Goal: Task Accomplishment & Management: Complete application form

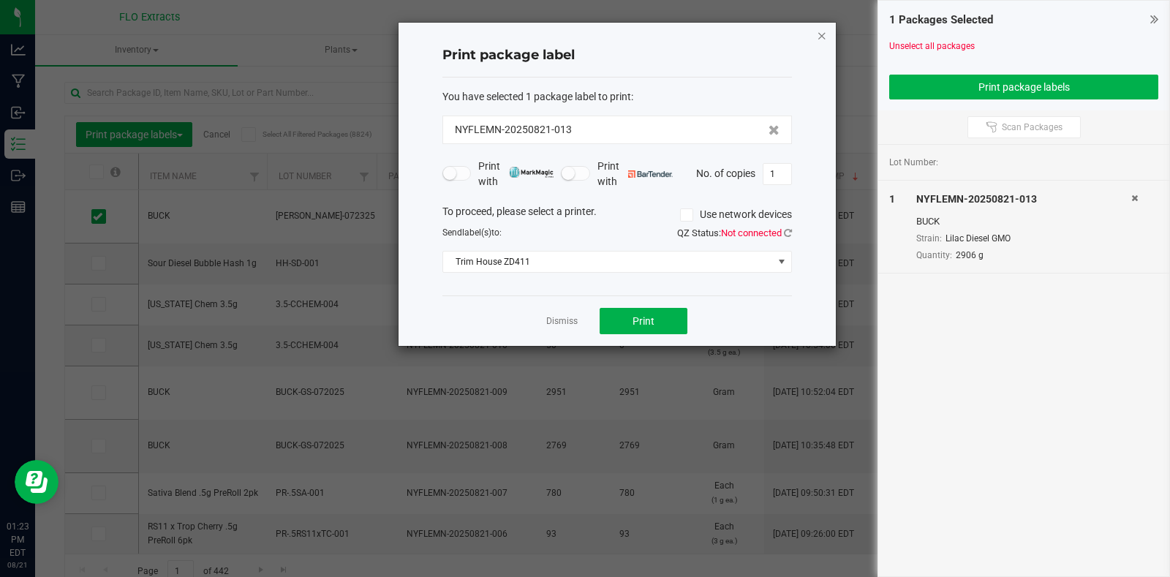
click at [819, 33] on icon "button" at bounding box center [822, 35] width 10 height 18
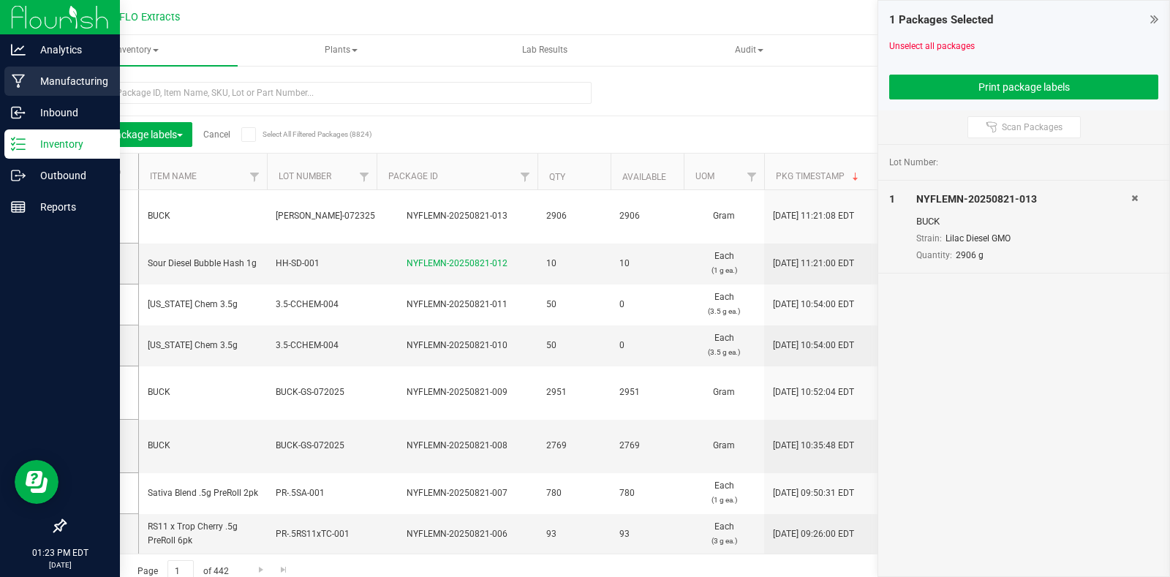
click at [45, 85] on p "Manufacturing" at bounding box center [70, 81] width 88 height 18
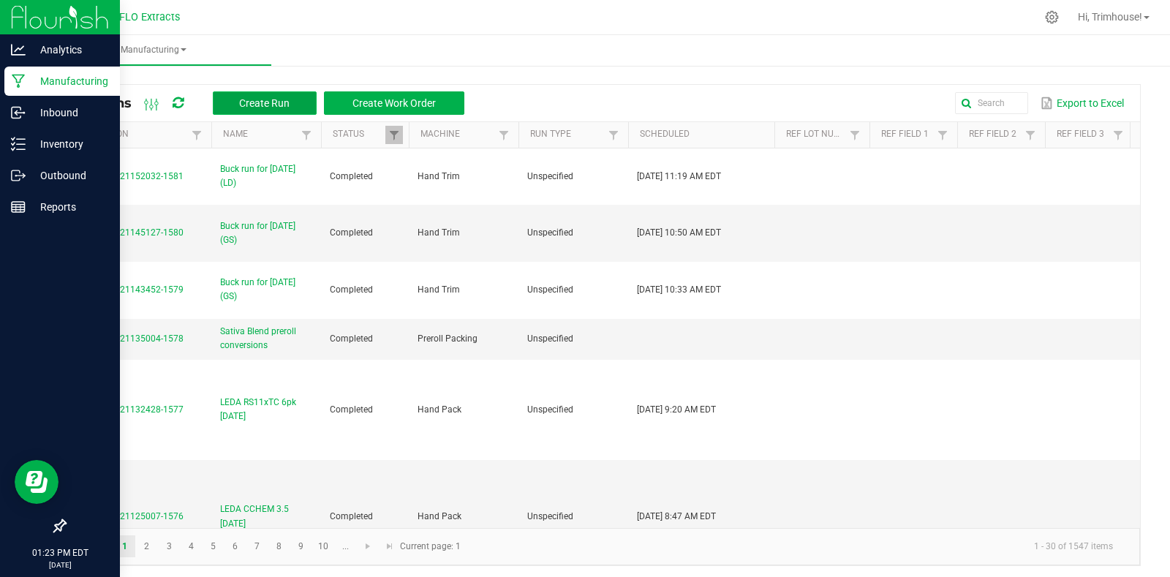
click at [268, 105] on span "Create Run" at bounding box center [264, 103] width 50 height 12
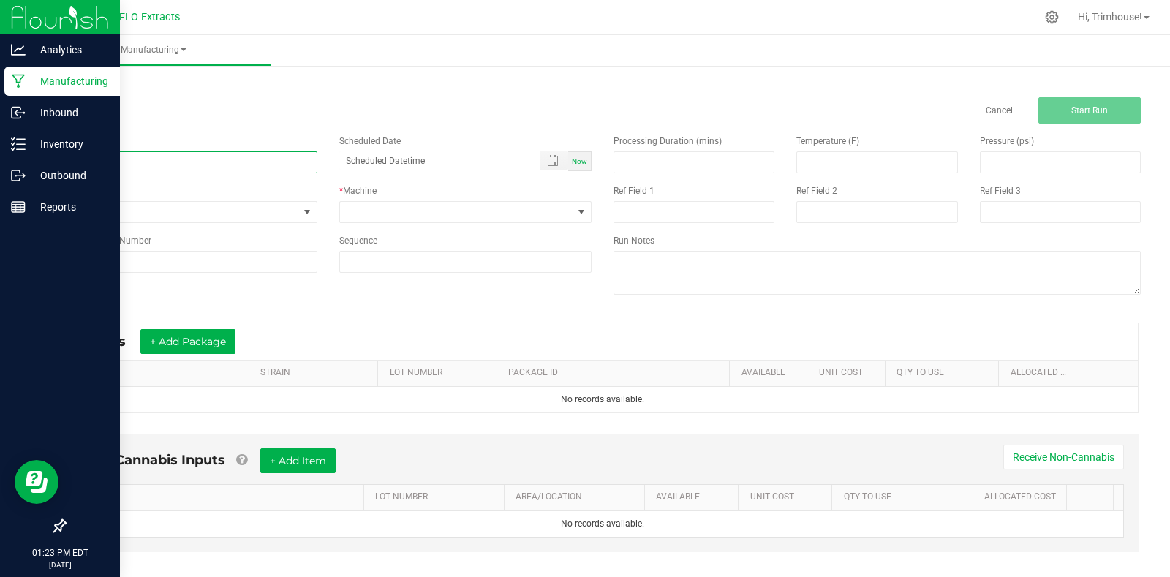
click at [195, 165] on input at bounding box center [190, 162] width 253 height 22
type input "Buck run for [DATE] (LD)"
click at [570, 155] on div "Now" at bounding box center [579, 161] width 23 height 20
type input "[DATE] 1:23 PM"
click at [558, 211] on span at bounding box center [456, 212] width 233 height 20
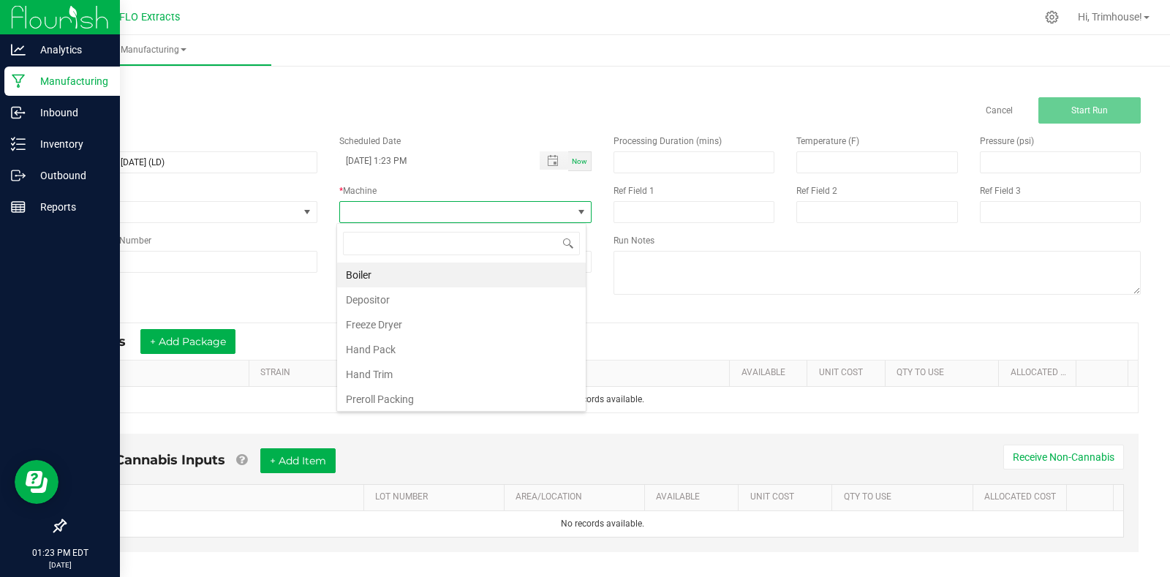
scroll to position [22, 250]
type input "trim"
click at [504, 276] on li "Hand Trim" at bounding box center [461, 274] width 249 height 25
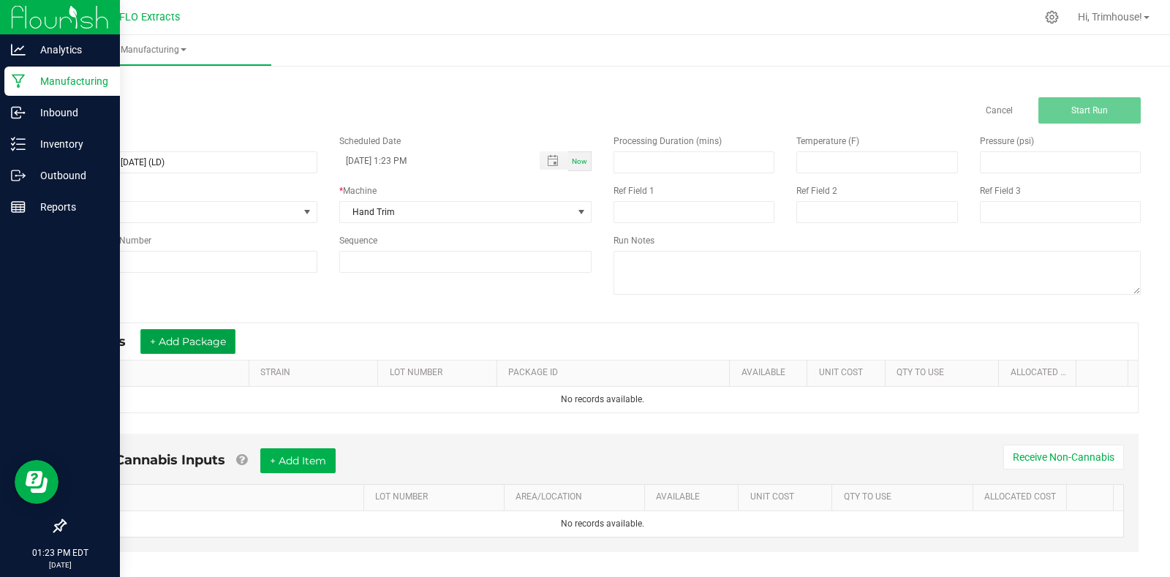
click at [191, 345] on button "+ Add Package" at bounding box center [187, 341] width 95 height 25
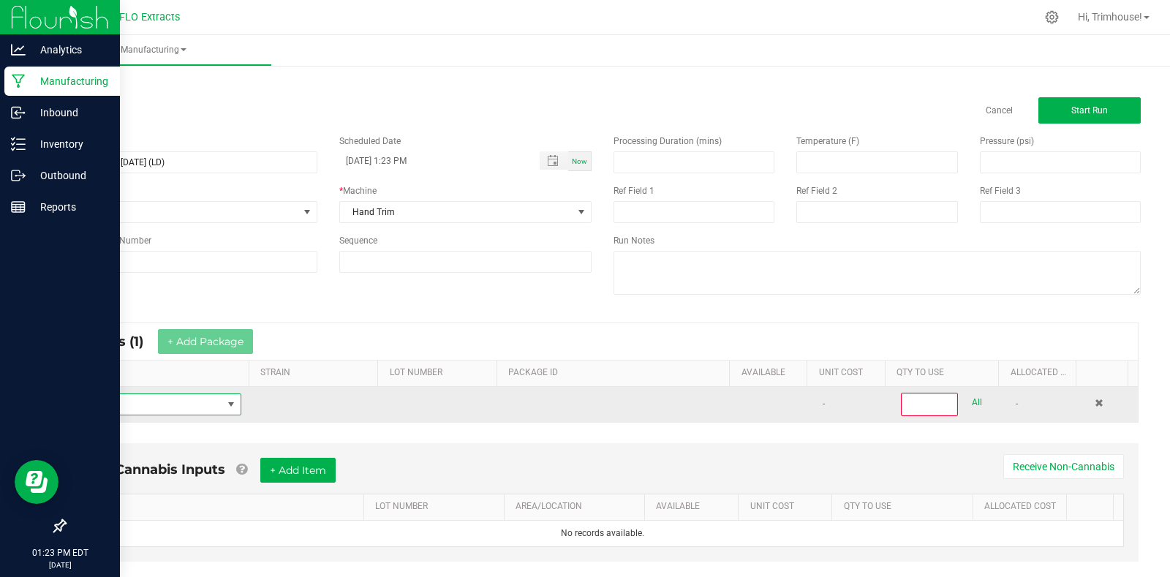
click at [227, 404] on span "NO DATA FOUND" at bounding box center [231, 404] width 12 height 12
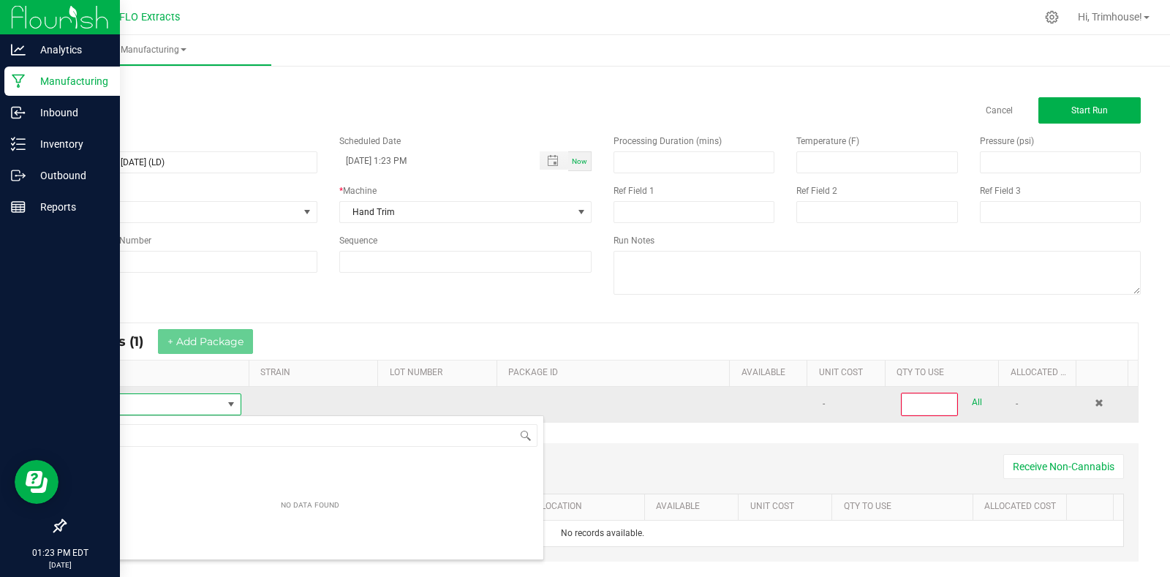
scroll to position [22, 160]
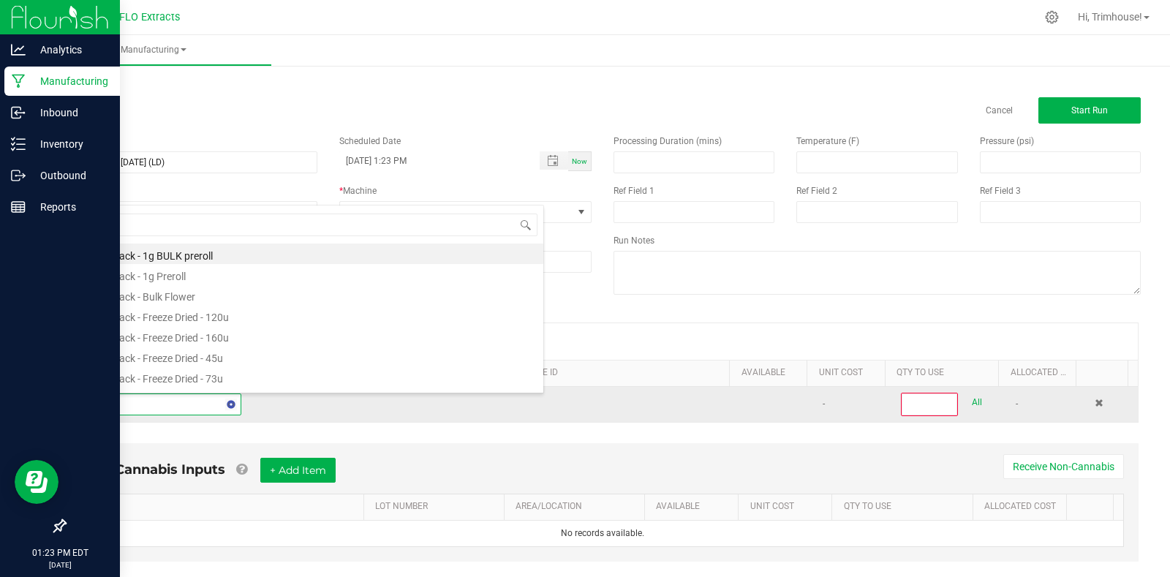
type input "harv"
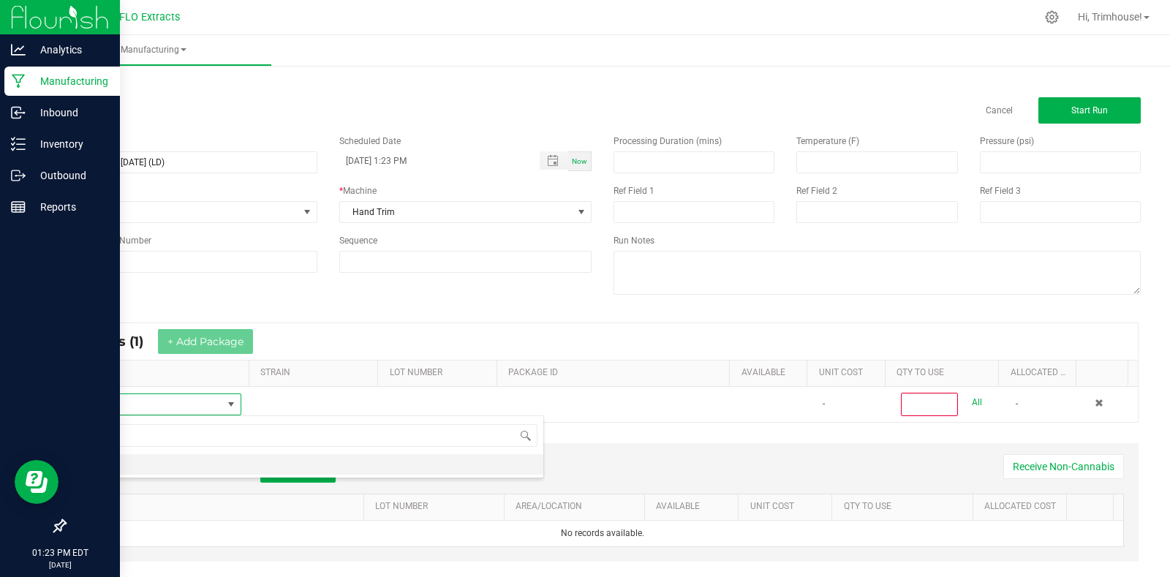
click at [183, 467] on li "HARV" at bounding box center [310, 464] width 466 height 20
type input "0"
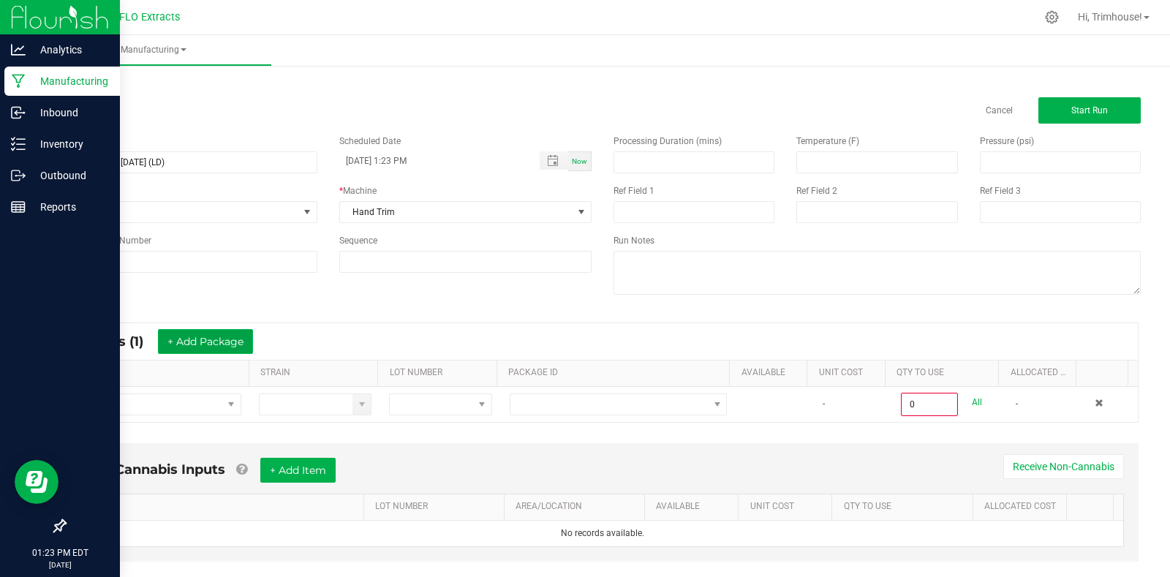
click at [198, 338] on button "+ Add Package" at bounding box center [205, 341] width 95 height 25
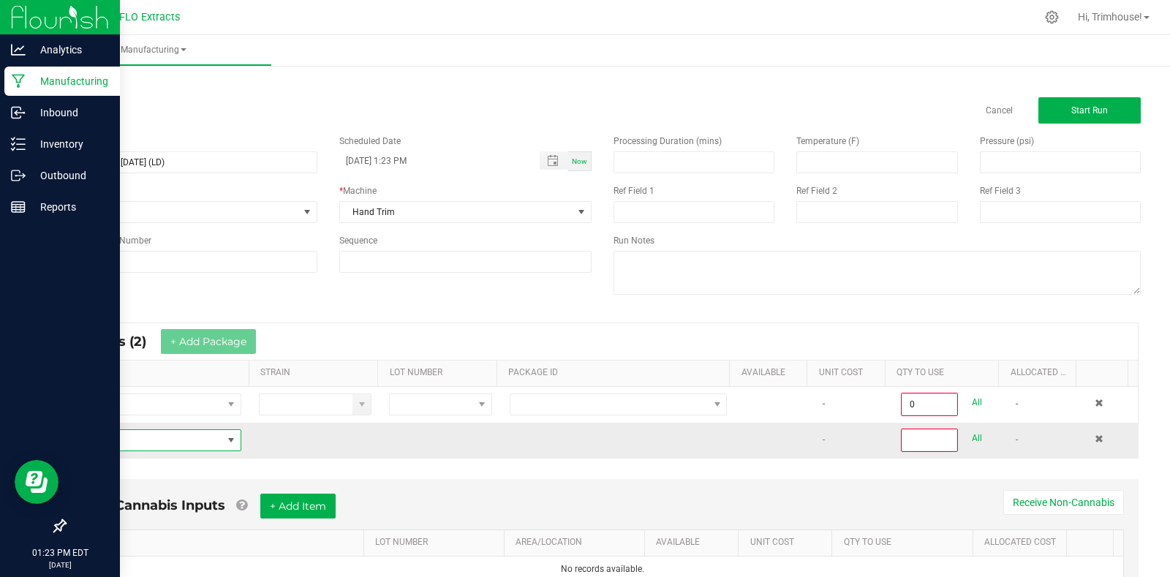
click at [227, 440] on span "NO DATA FOUND" at bounding box center [231, 440] width 12 height 12
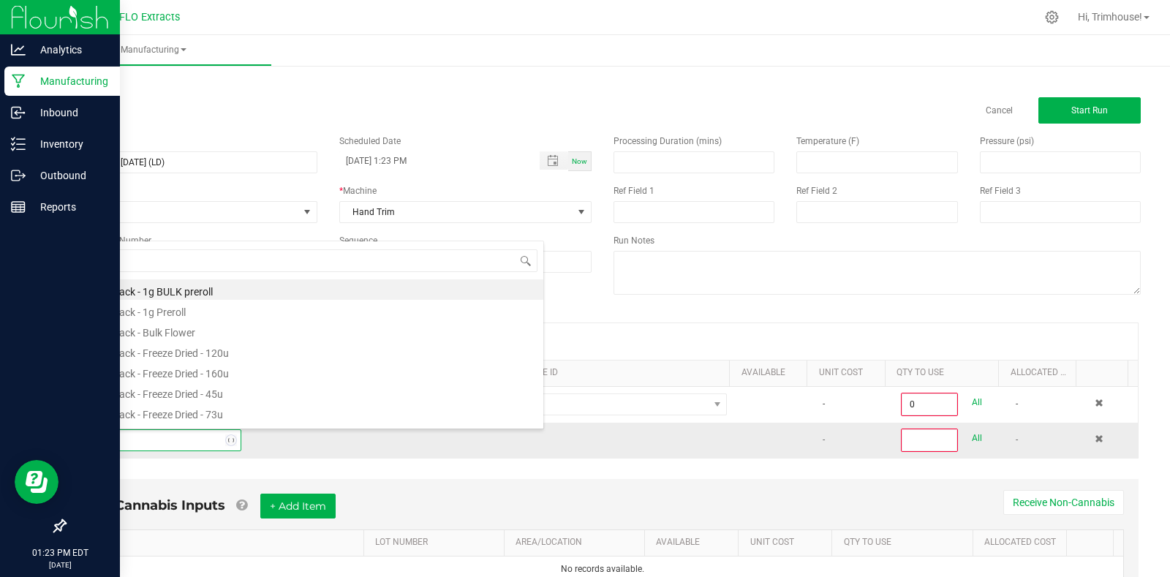
type input "harv"
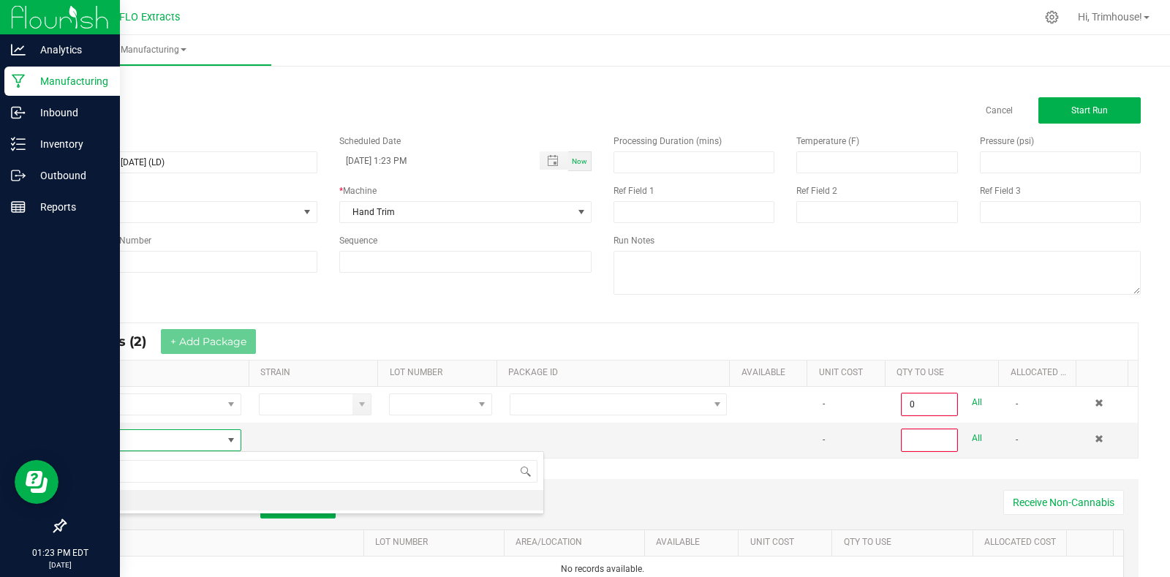
scroll to position [0, 0]
click at [159, 497] on li "HARV" at bounding box center [310, 500] width 466 height 20
type input "0"
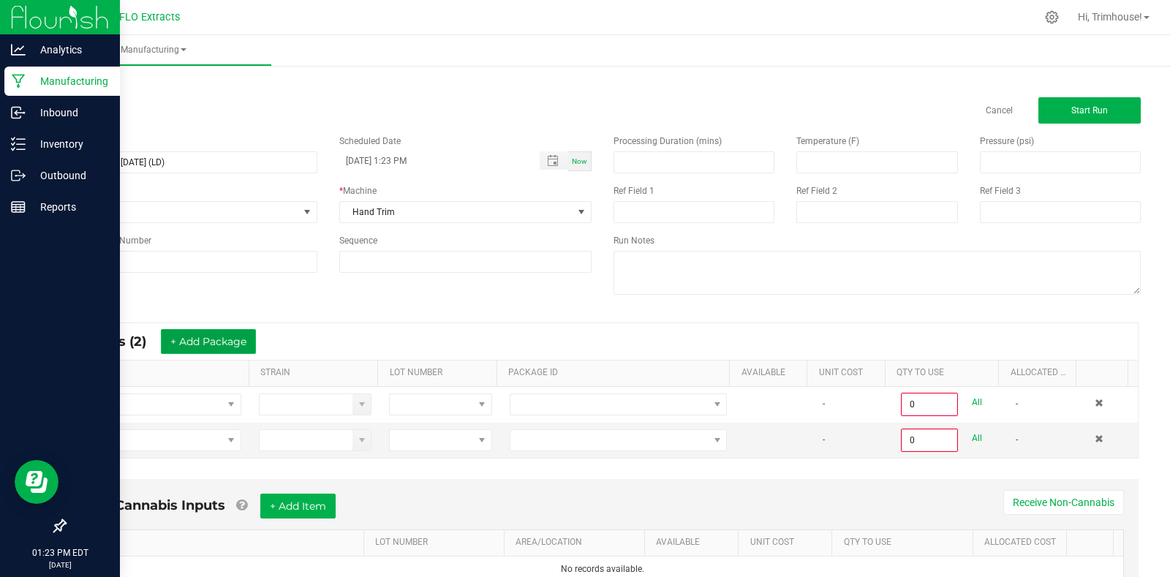
click at [210, 344] on button "+ Add Package" at bounding box center [208, 341] width 95 height 25
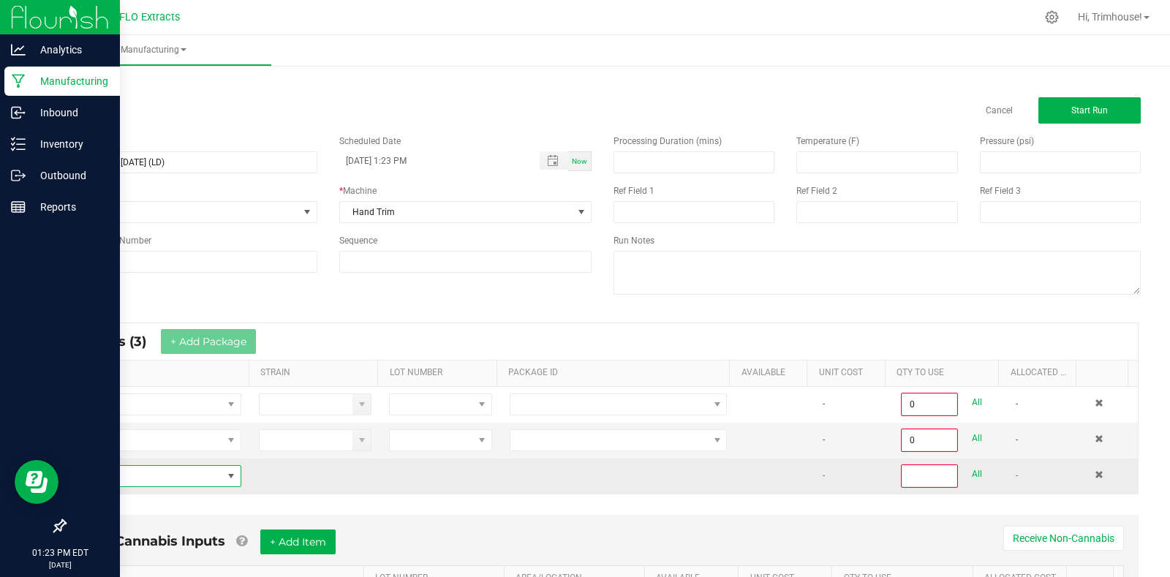
click at [229, 478] on span "NO DATA FOUND" at bounding box center [231, 476] width 12 height 12
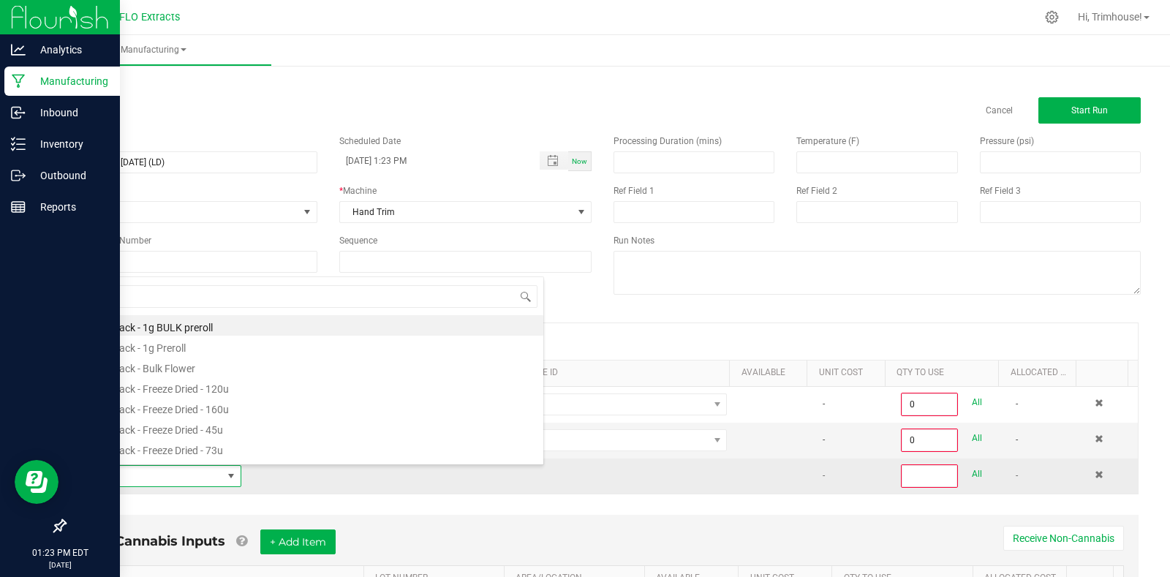
scroll to position [22, 160]
type input "harv"
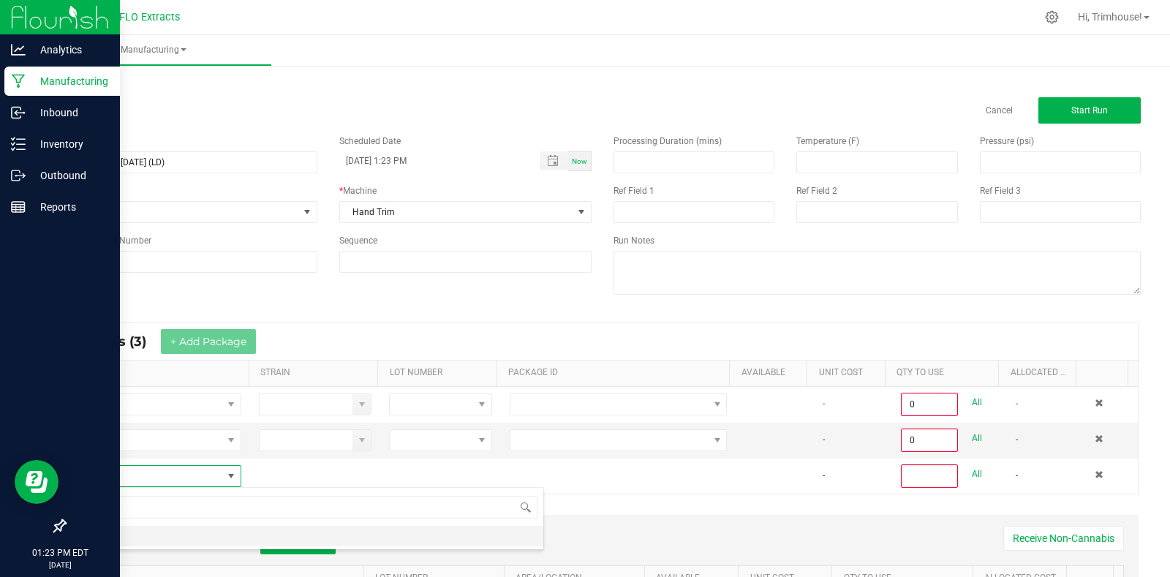
click at [183, 539] on li "HARV" at bounding box center [310, 536] width 466 height 20
type input "0"
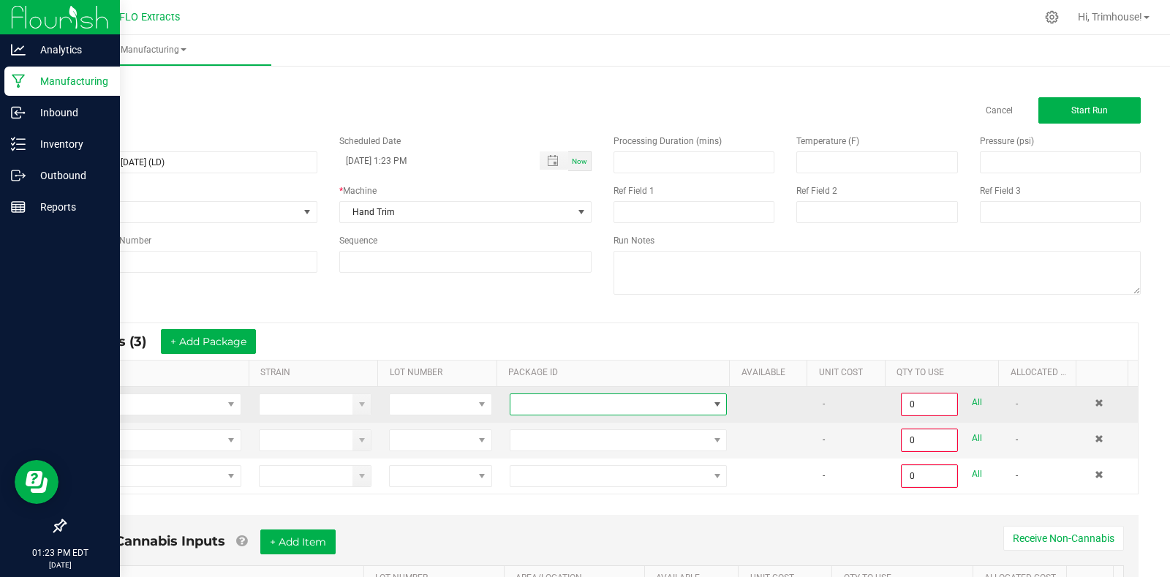
click at [711, 400] on span at bounding box center [717, 404] width 12 height 12
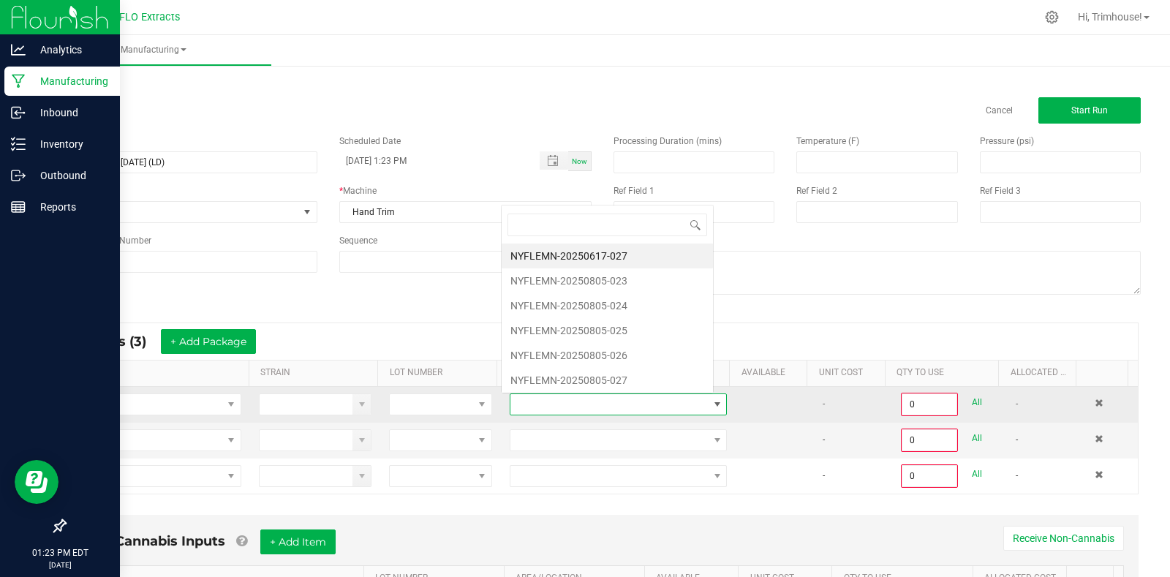
scroll to position [22, 211]
type input "805-025"
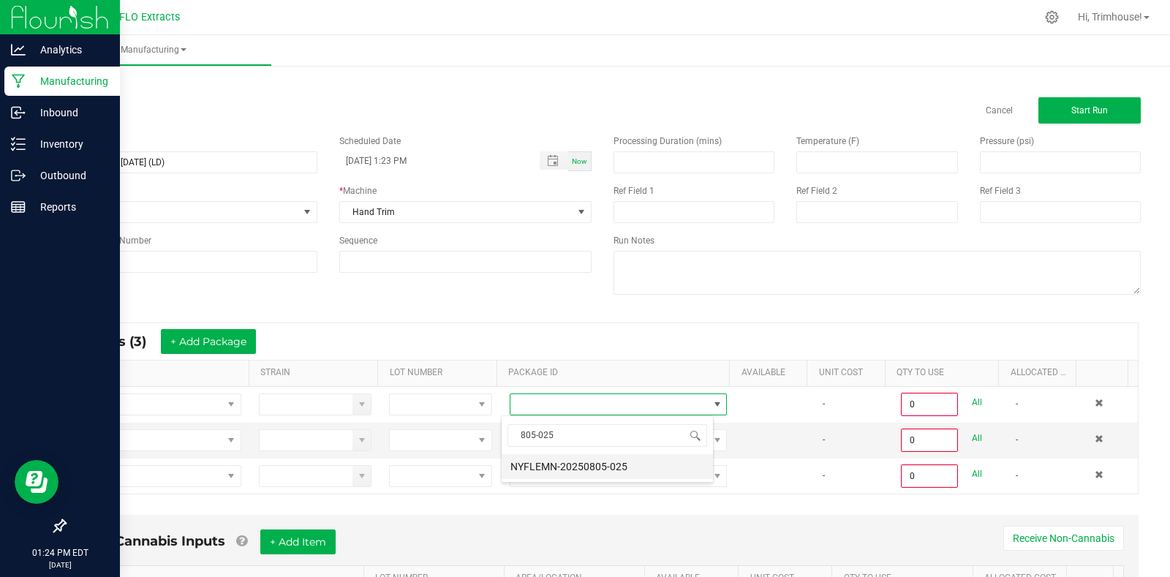
click at [639, 460] on li "NYFLEMN-20250805-025" at bounding box center [606, 466] width 211 height 25
type input "0.0000 g"
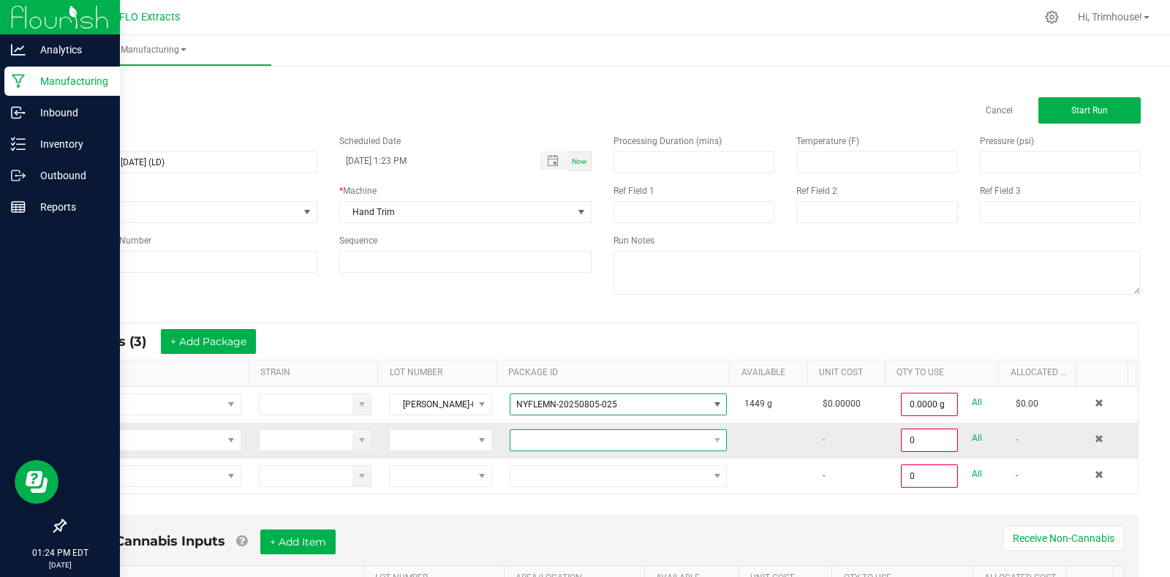
click at [605, 440] on span at bounding box center [608, 440] width 197 height 20
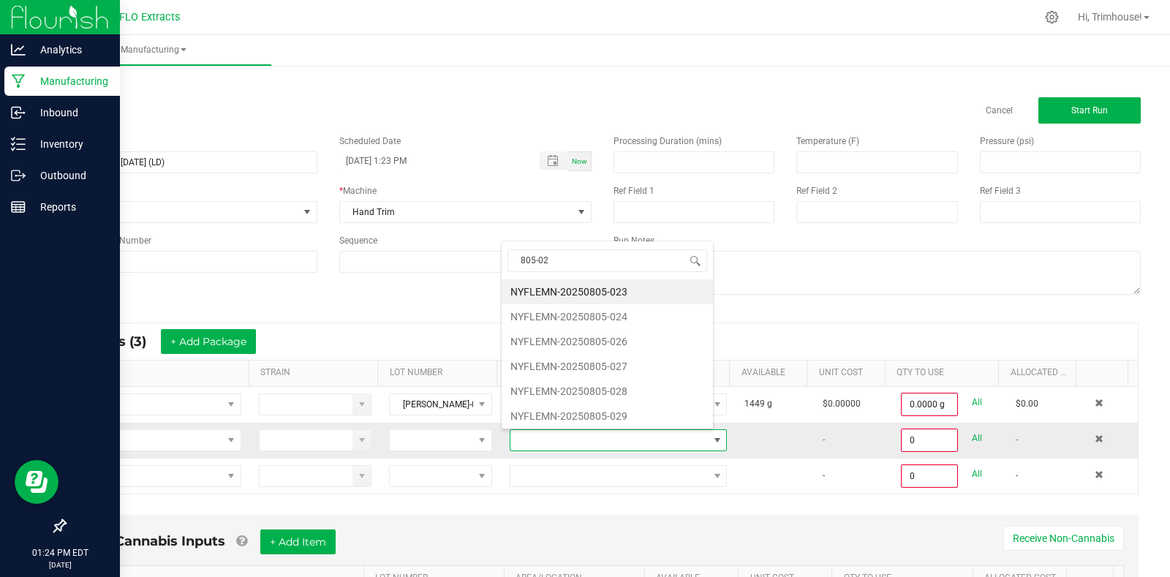
type input "805-023"
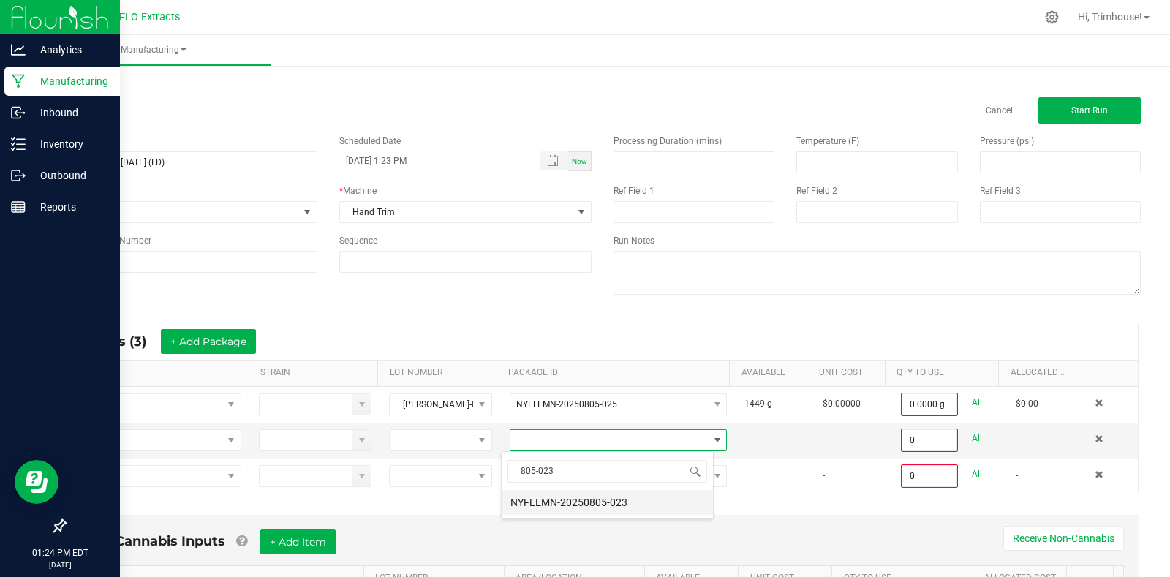
click at [605, 497] on li "NYFLEMN-20250805-023" at bounding box center [606, 502] width 211 height 25
type input "0.0000 g"
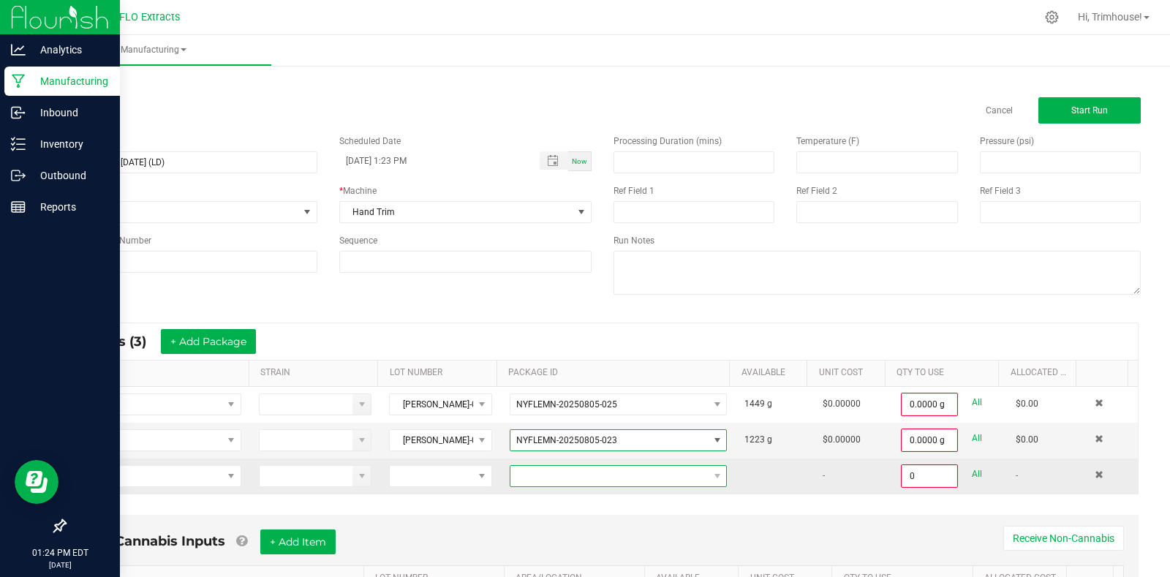
click at [587, 474] on span at bounding box center [608, 476] width 197 height 20
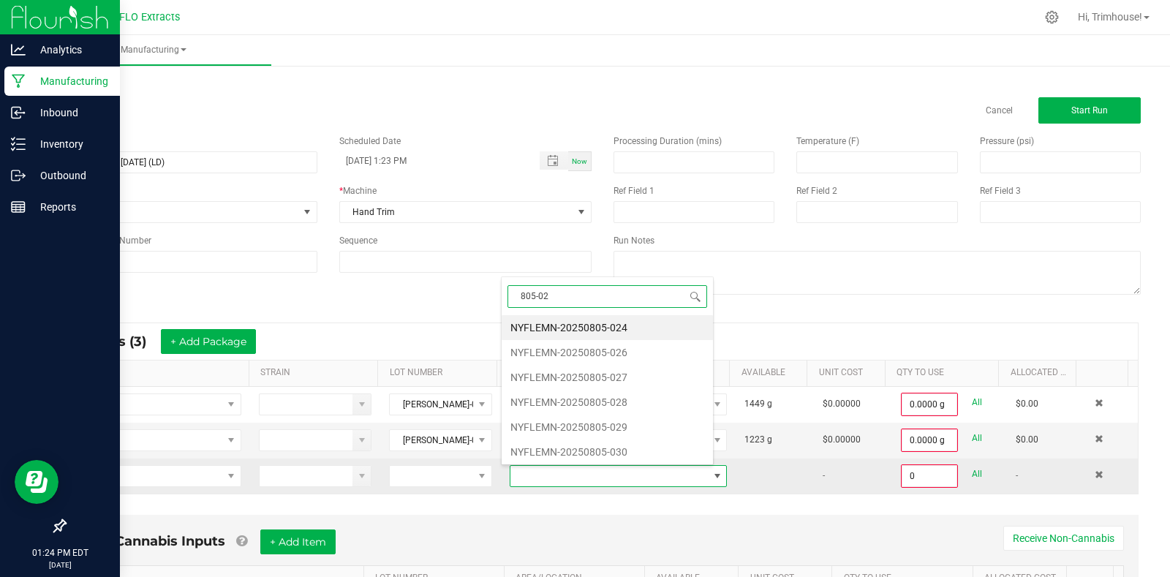
type input "805-024"
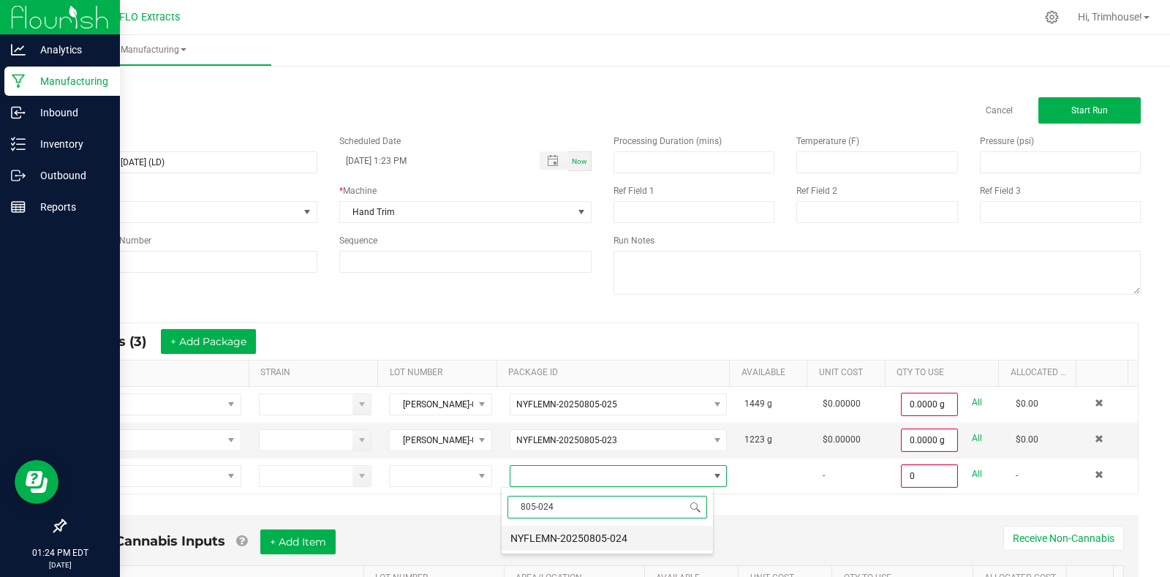
click at [594, 535] on li "NYFLEMN-20250805-024" at bounding box center [606, 538] width 211 height 25
type input "0.0000 g"
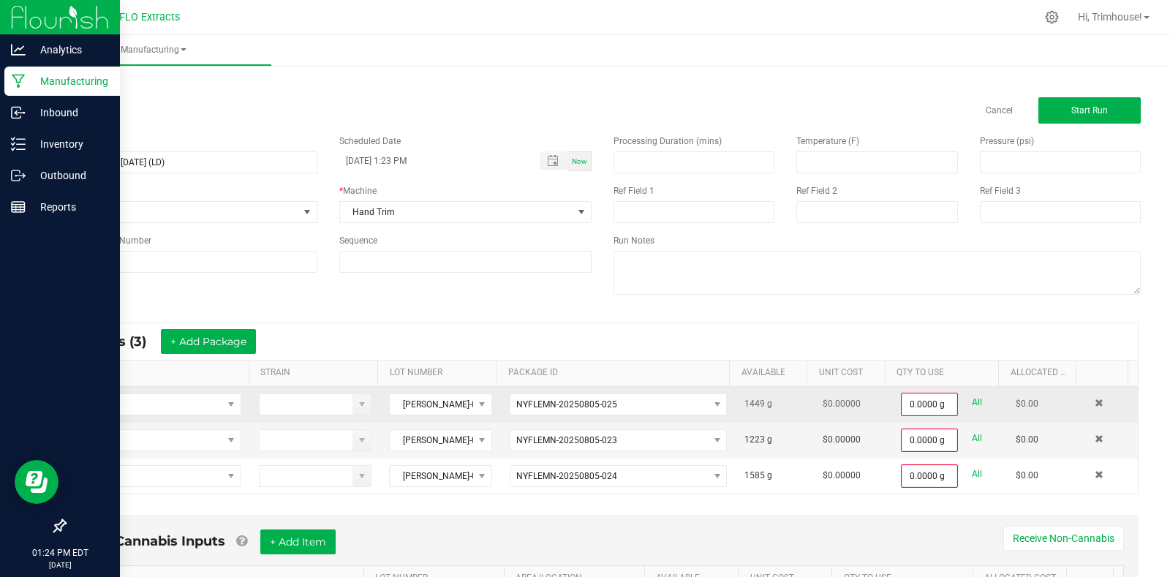
click at [972, 404] on link "All" at bounding box center [977, 403] width 10 height 20
type input "1449.0000 g"
click at [972, 436] on link "All" at bounding box center [977, 437] width 10 height 20
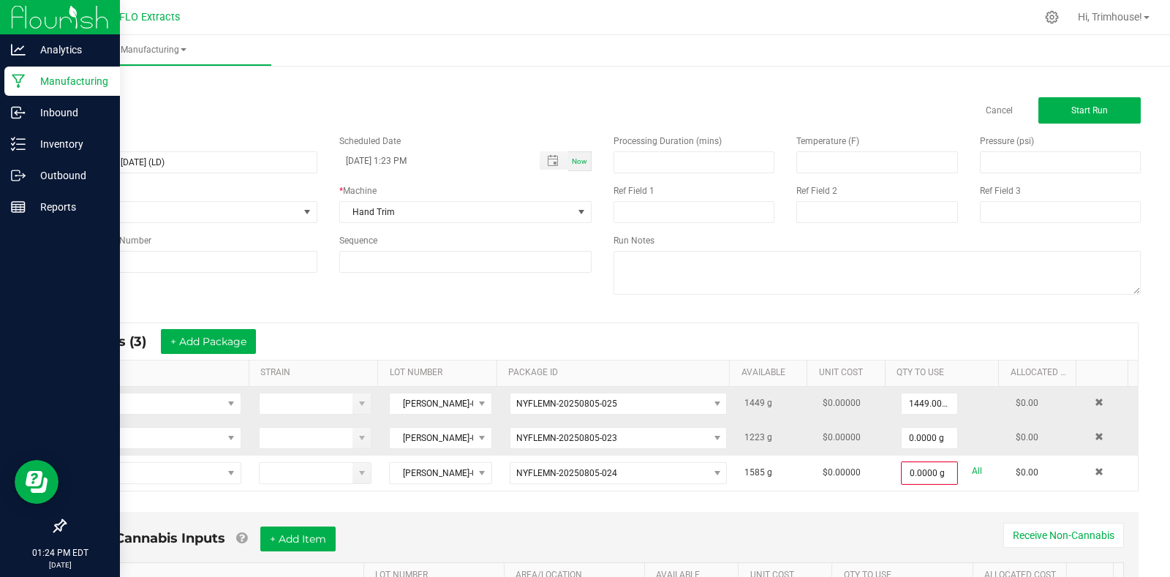
type input "1223.0000 g"
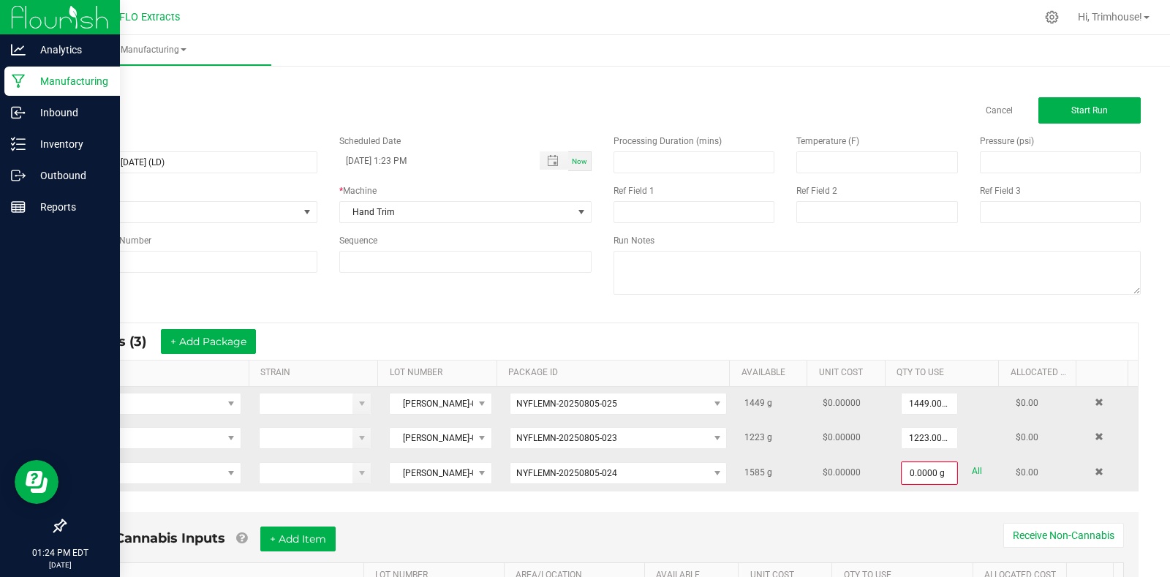
click at [972, 469] on link "All" at bounding box center [977, 471] width 10 height 20
type input "1585.0000 g"
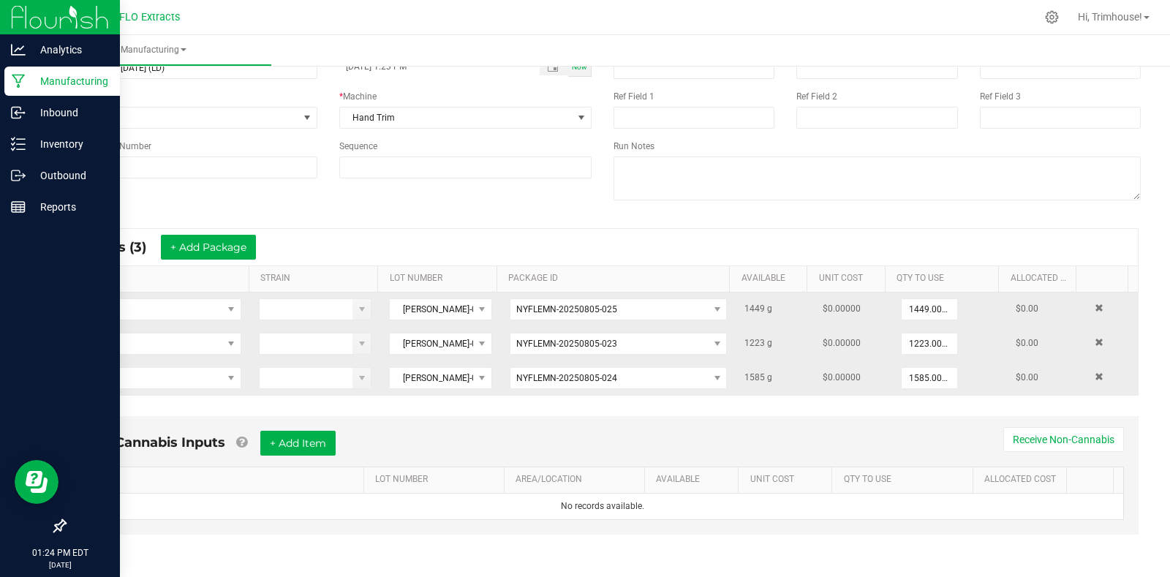
scroll to position [0, 0]
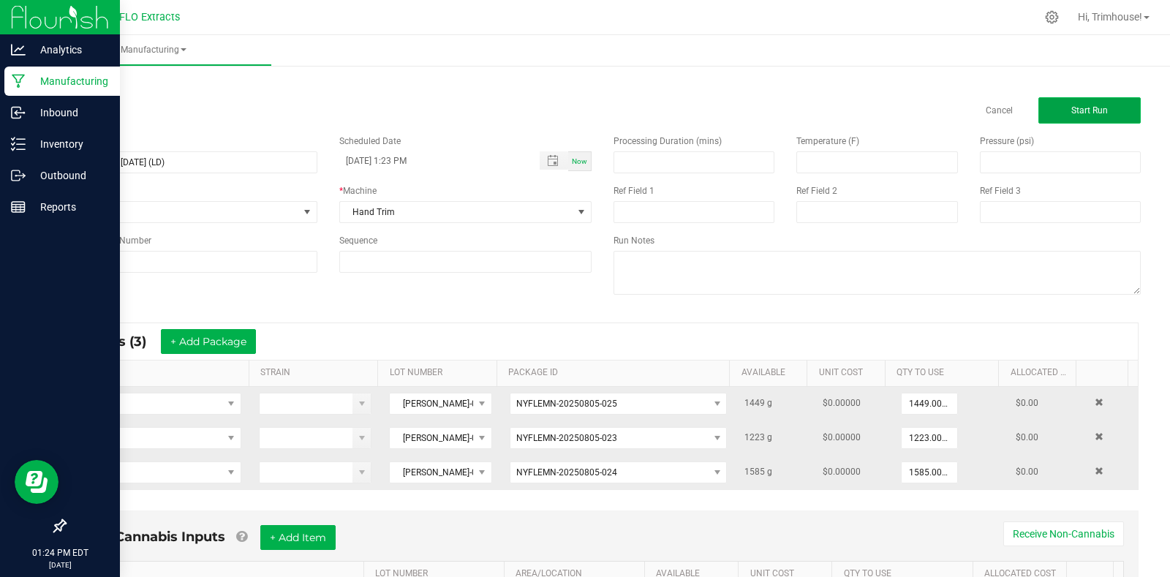
click at [1085, 113] on span "Start Run" at bounding box center [1089, 110] width 37 height 10
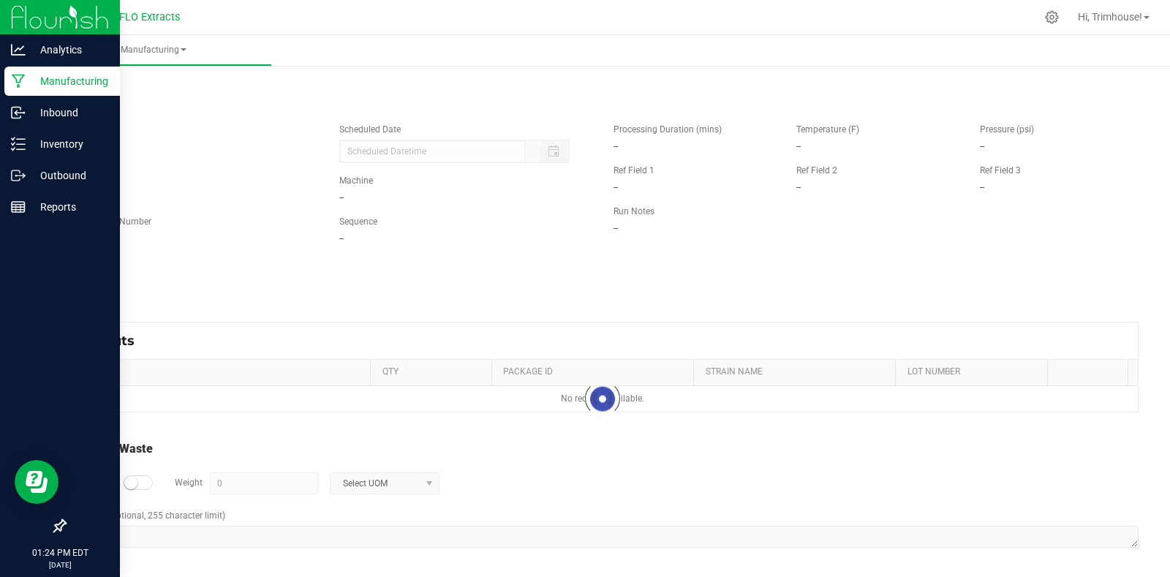
type input "[DATE] 1:23 PM"
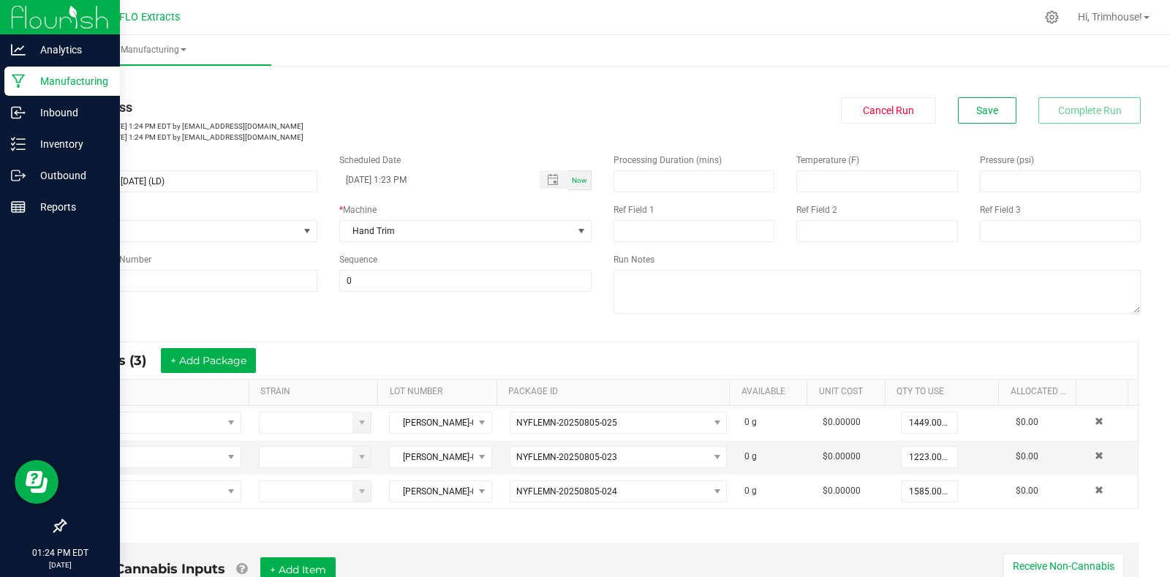
scroll to position [382, 0]
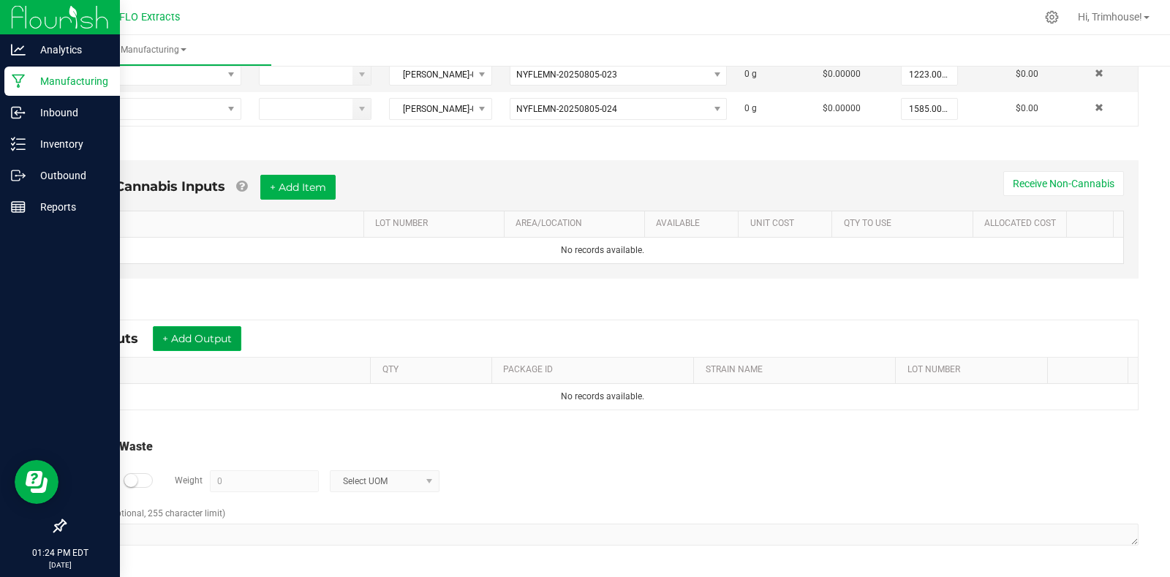
click at [218, 344] on button "+ Add Output" at bounding box center [197, 338] width 88 height 25
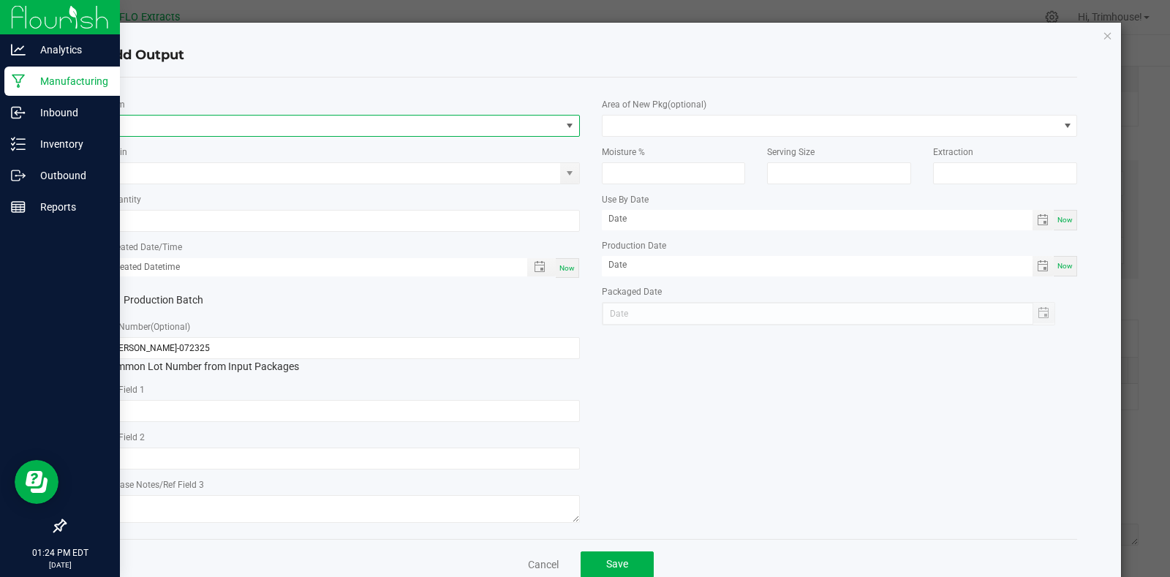
click at [214, 125] on span "NO DATA FOUND" at bounding box center [333, 126] width 456 height 20
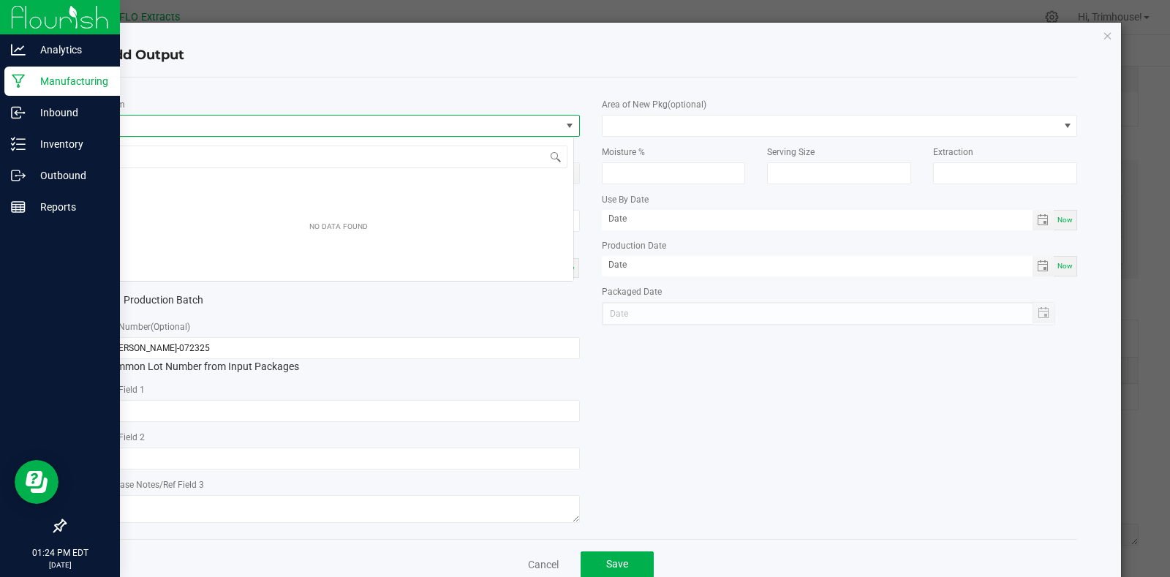
scroll to position [22, 471]
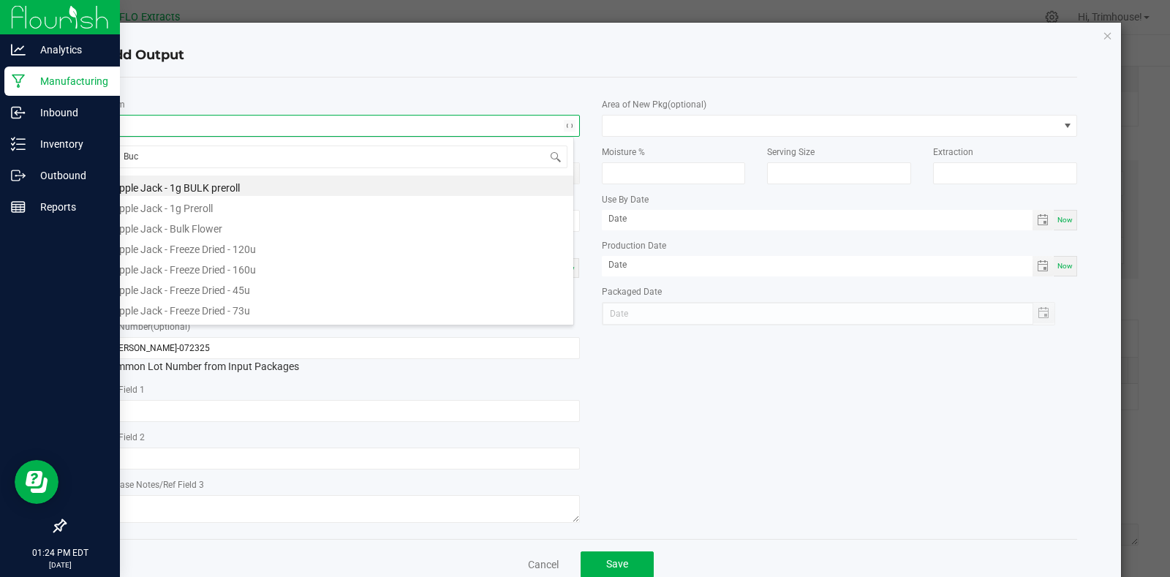
type input "Buck"
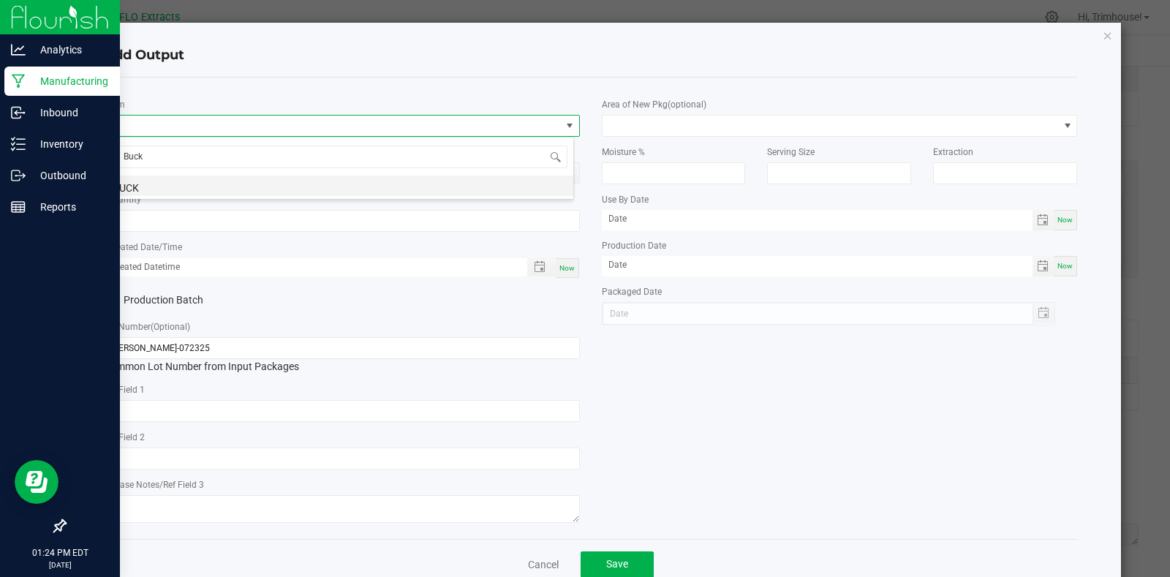
click at [212, 189] on li "BUCK" at bounding box center [338, 185] width 469 height 20
type input "0.0000 g"
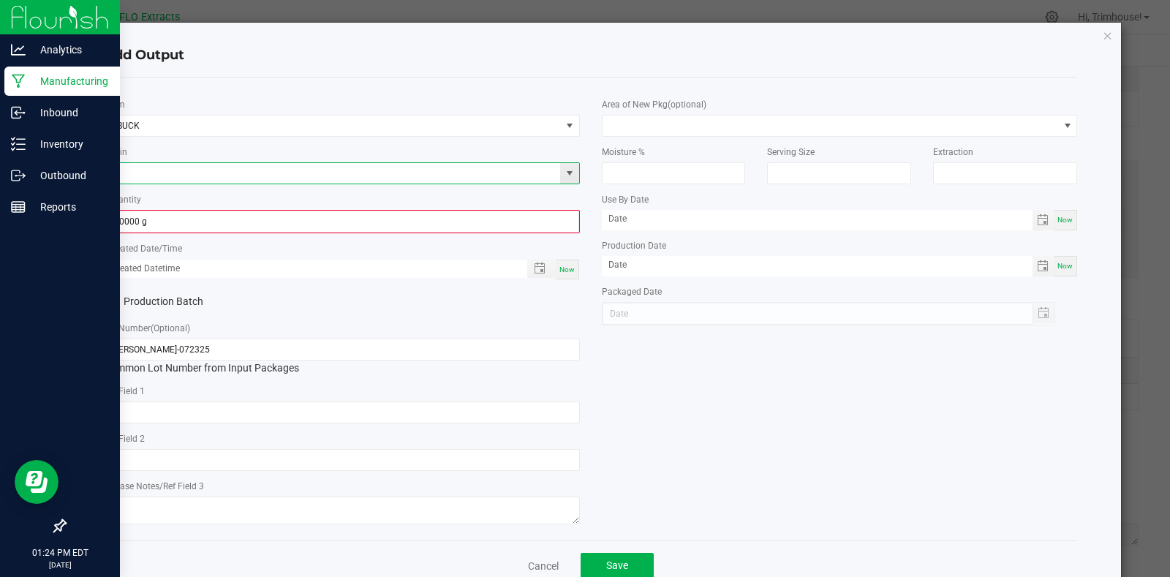
click at [192, 169] on input at bounding box center [333, 173] width 456 height 20
click at [184, 198] on li "Lilac Diesel GMO" at bounding box center [338, 197] width 469 height 20
type input "Lilac Diesel GMO"
click at [409, 216] on input "0" at bounding box center [341, 221] width 473 height 20
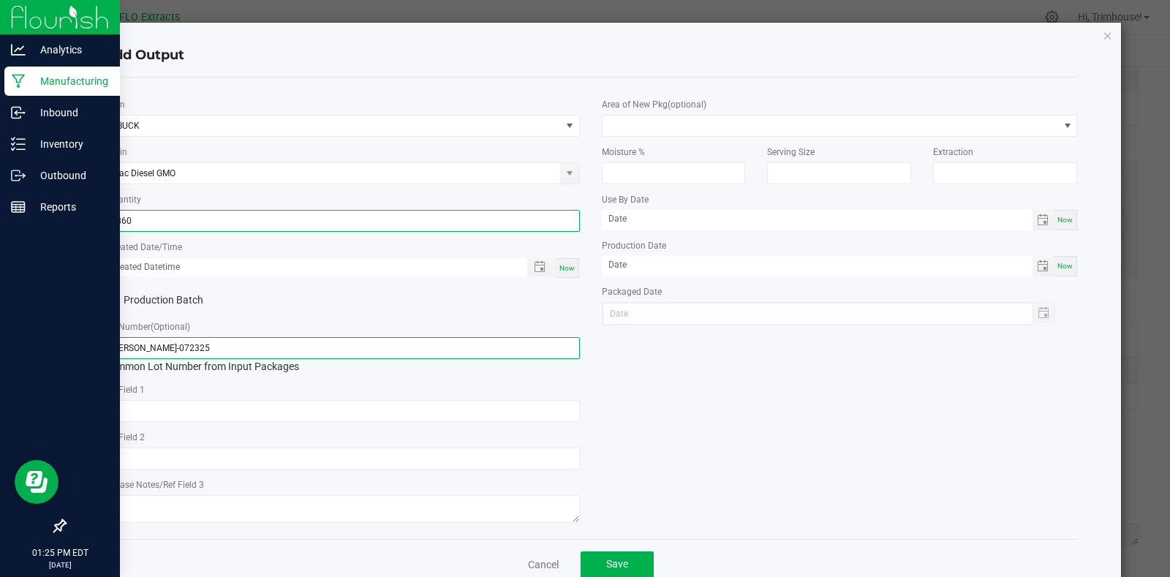
type input "2860.0000 g"
click at [132, 344] on input "[PERSON_NAME]-072325" at bounding box center [342, 348] width 476 height 22
type input "[PERSON_NAME]-072325"
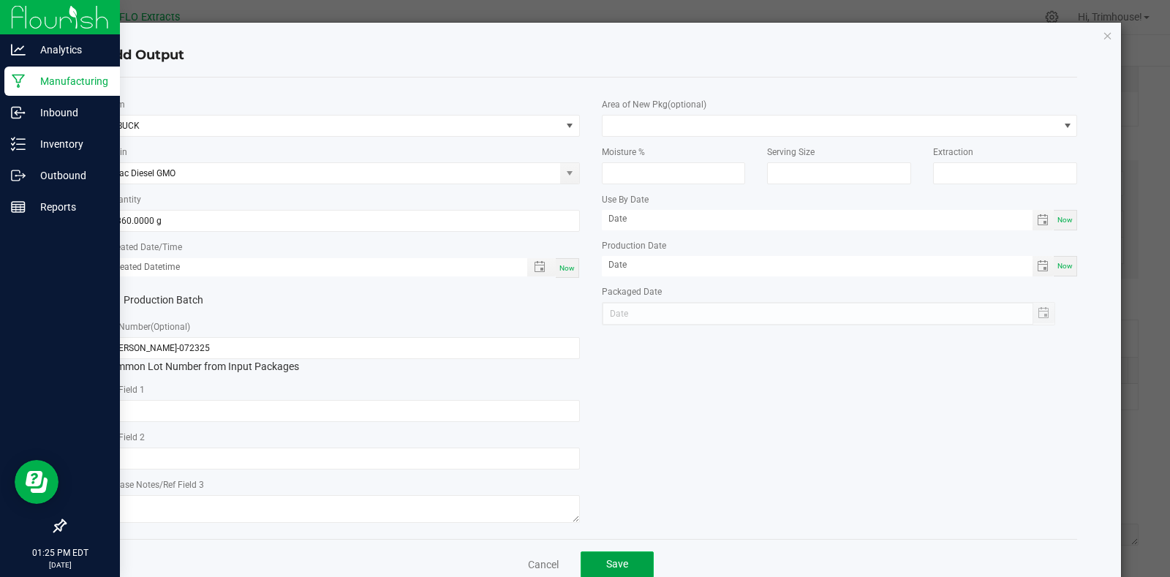
click at [611, 564] on span "Save" at bounding box center [617, 564] width 22 height 12
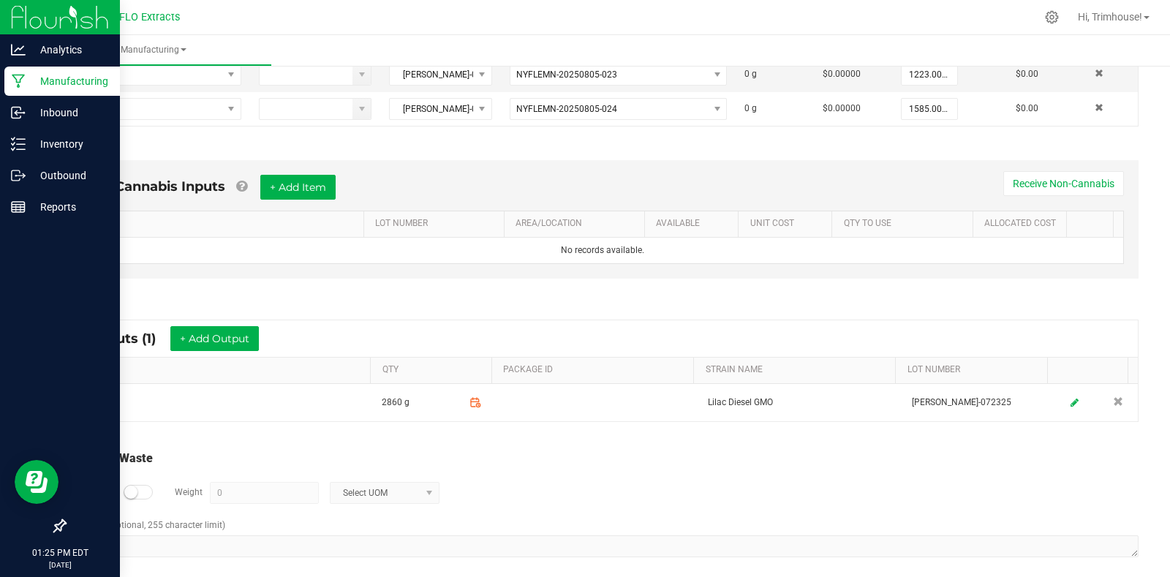
click at [147, 493] on div at bounding box center [138, 492] width 29 height 15
click at [265, 496] on input "0" at bounding box center [264, 492] width 107 height 20
click at [355, 488] on span "Select UOM" at bounding box center [375, 492] width 90 height 20
type input "1544 g"
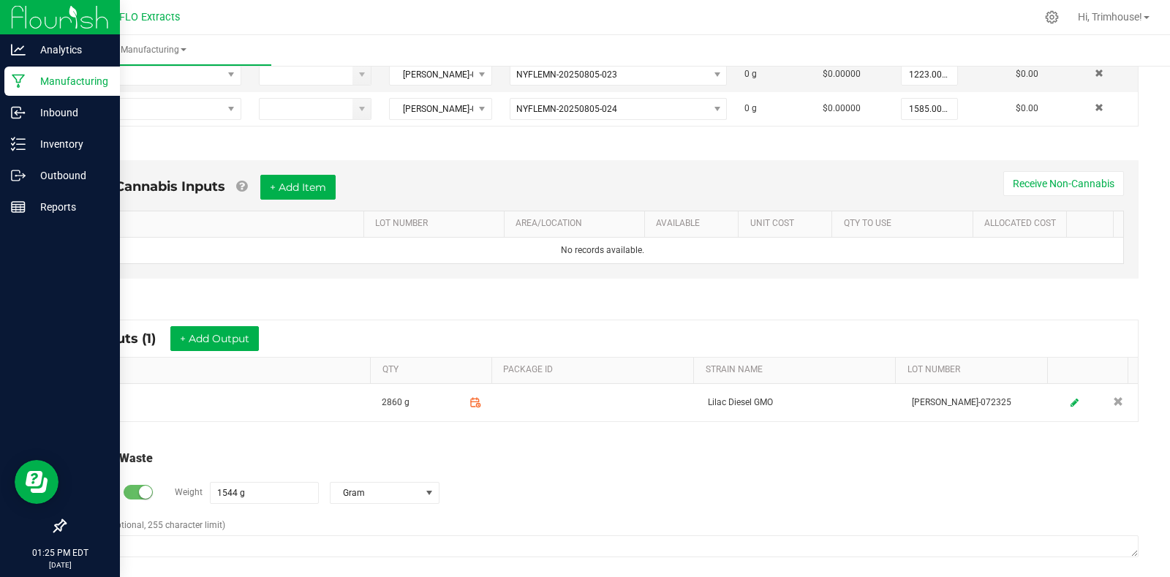
click at [550, 489] on div "Log Waste? Weight 1544 g Gram" at bounding box center [603, 492] width 1072 height 51
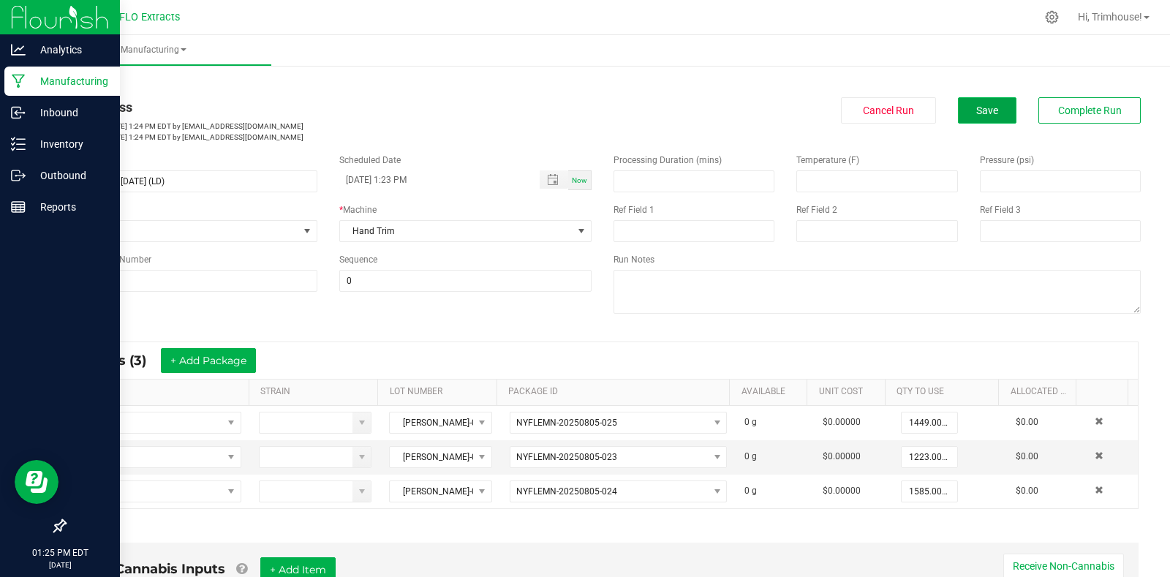
click at [960, 121] on button "Save" at bounding box center [987, 110] width 58 height 26
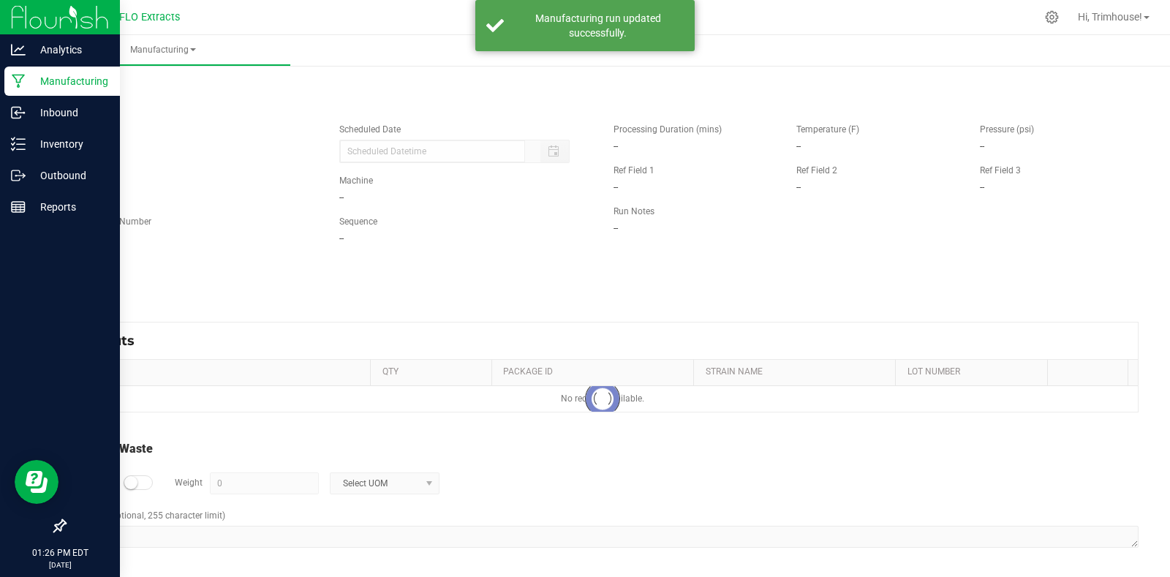
type input "[DATE] 1:23 PM"
type input "1544 g"
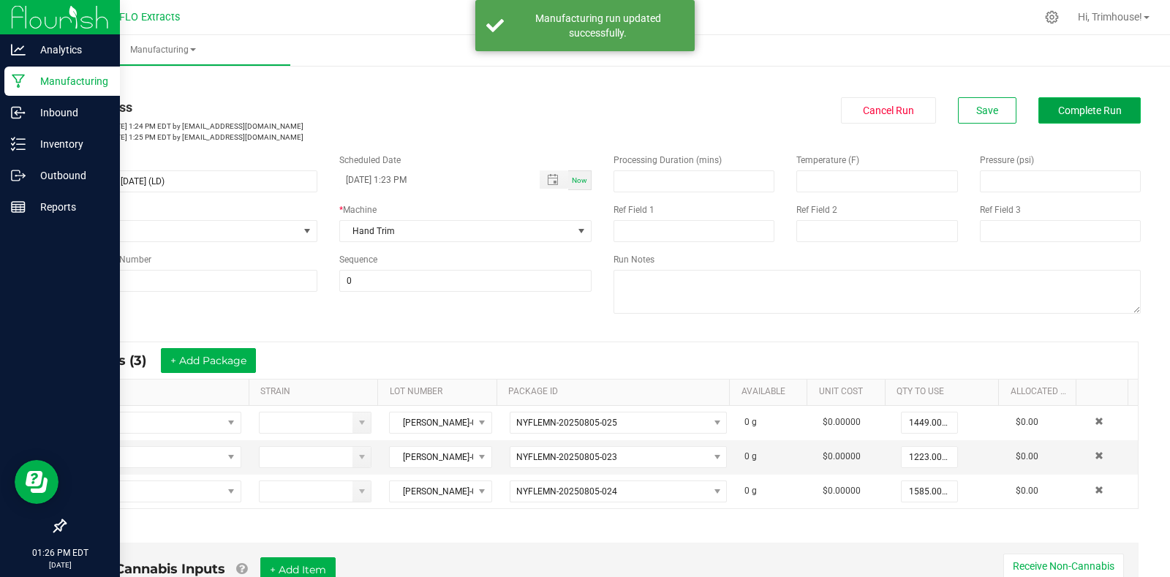
click at [1074, 110] on span "Complete Run" at bounding box center [1090, 111] width 64 height 12
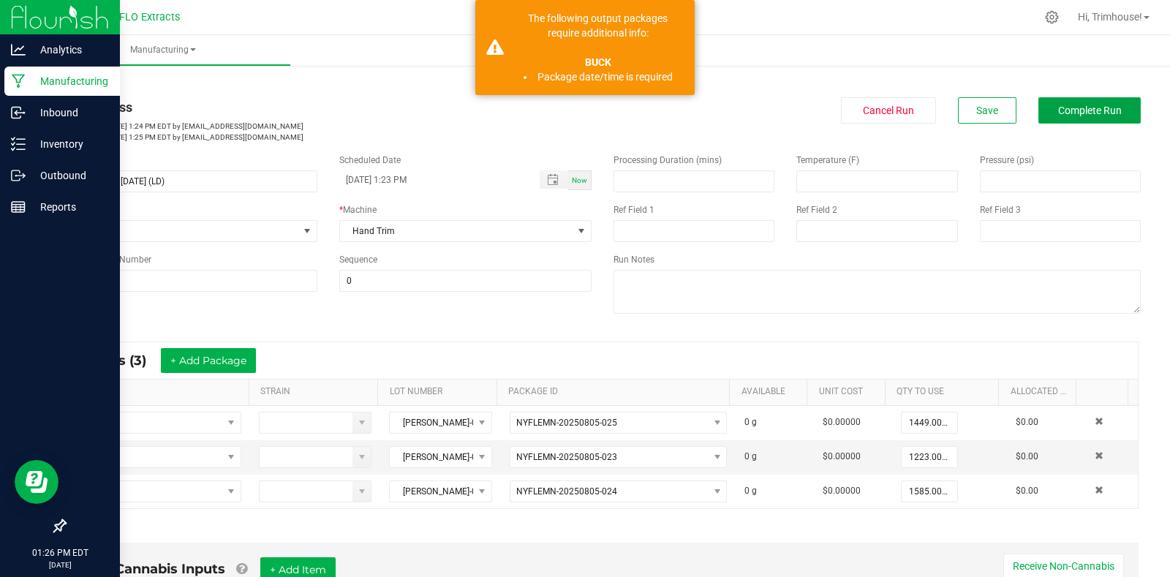
scroll to position [394, 0]
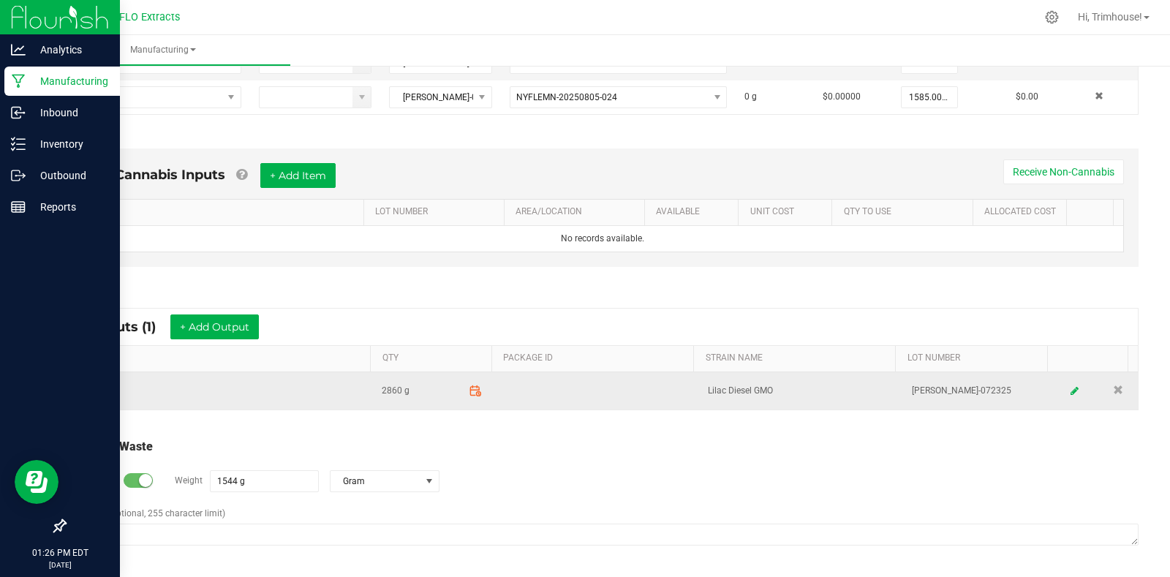
click at [469, 388] on icon at bounding box center [475, 391] width 13 height 13
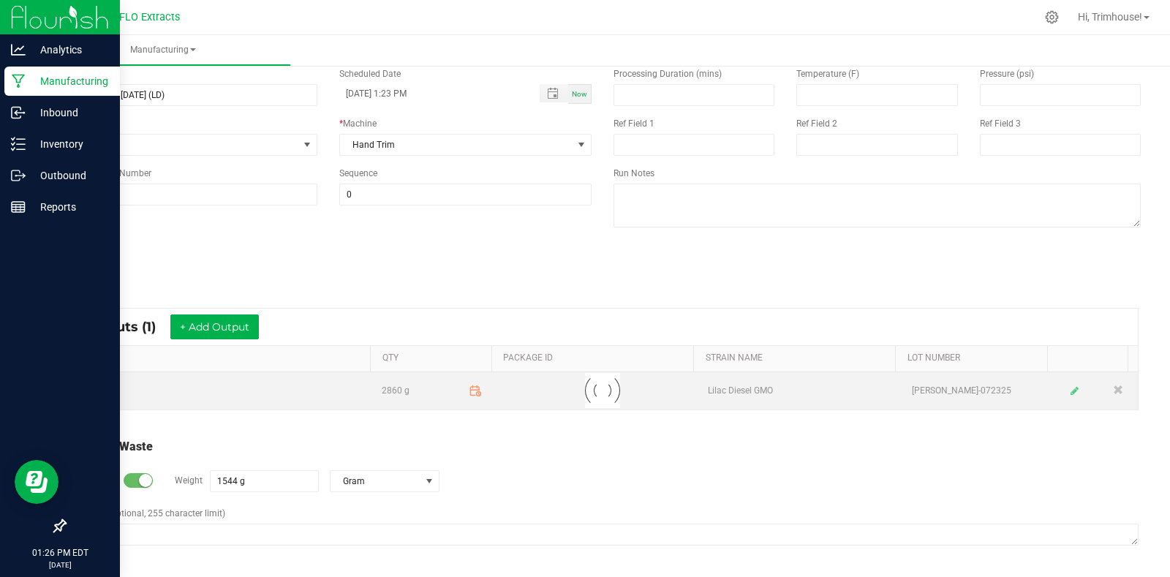
scroll to position [86, 0]
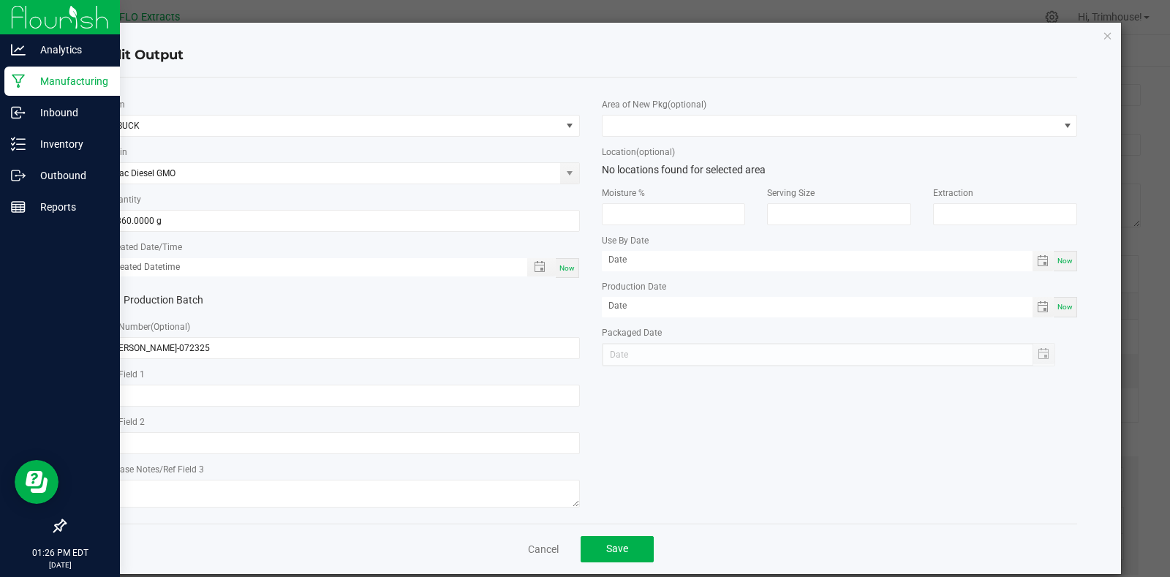
click at [559, 267] on span "Now" at bounding box center [566, 268] width 15 height 8
type input "[DATE] 1:26 PM"
type input "[DATE]"
click at [609, 544] on span "Save" at bounding box center [617, 548] width 22 height 12
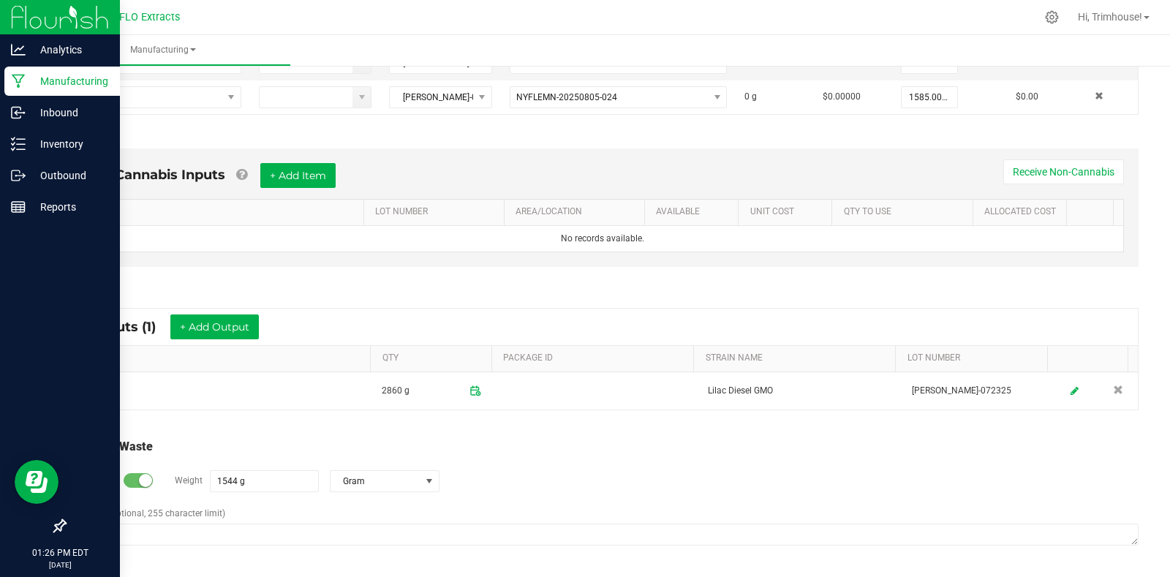
scroll to position [0, 0]
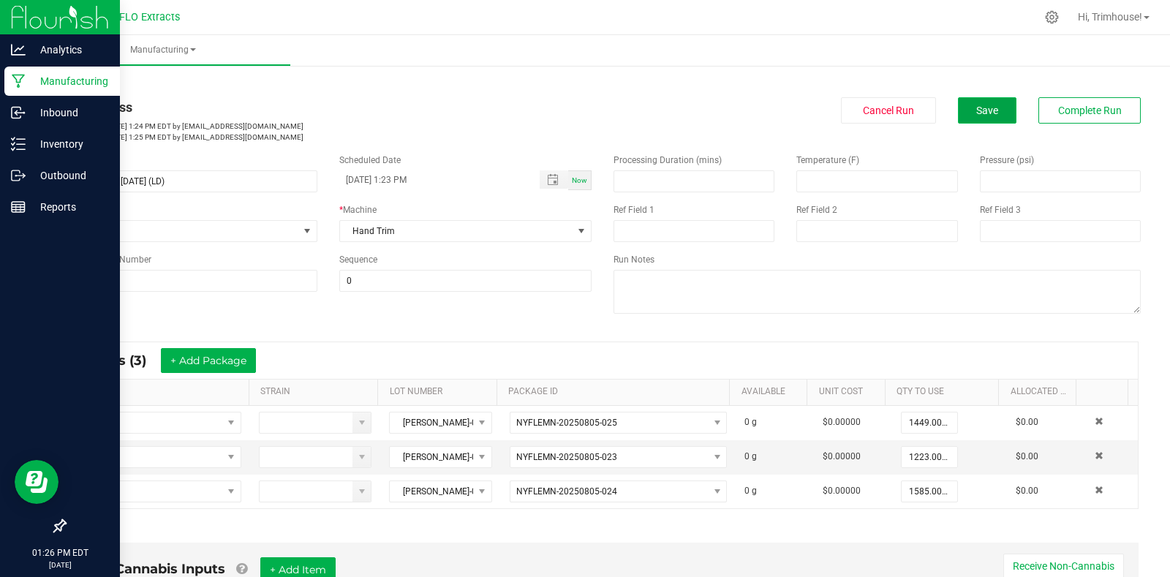
click at [982, 109] on span "Save" at bounding box center [987, 111] width 22 height 12
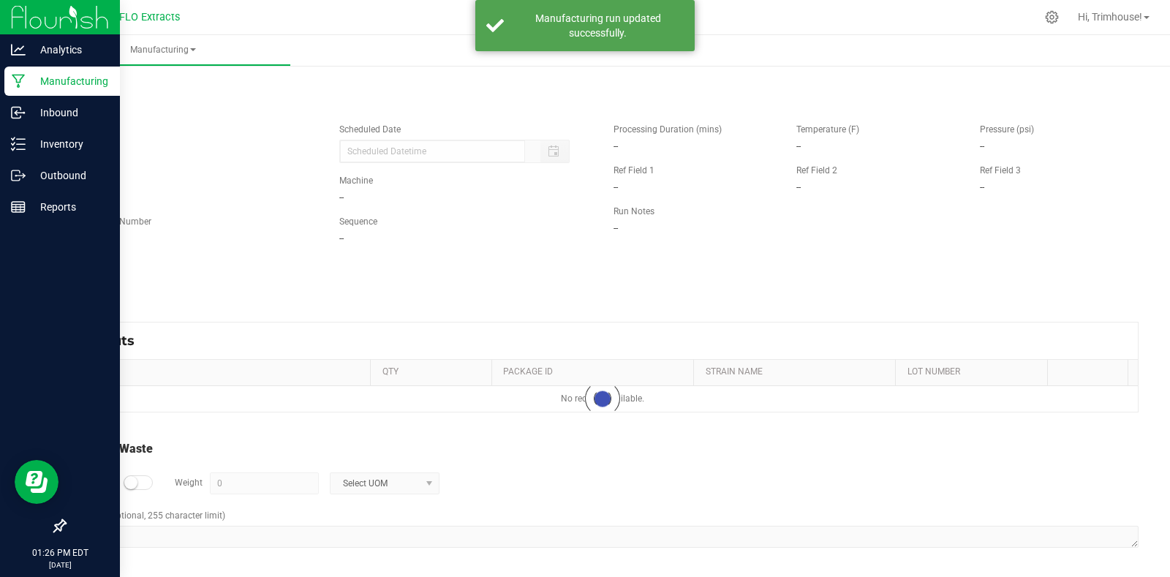
type input "[DATE] 1:23 PM"
type input "1544 g"
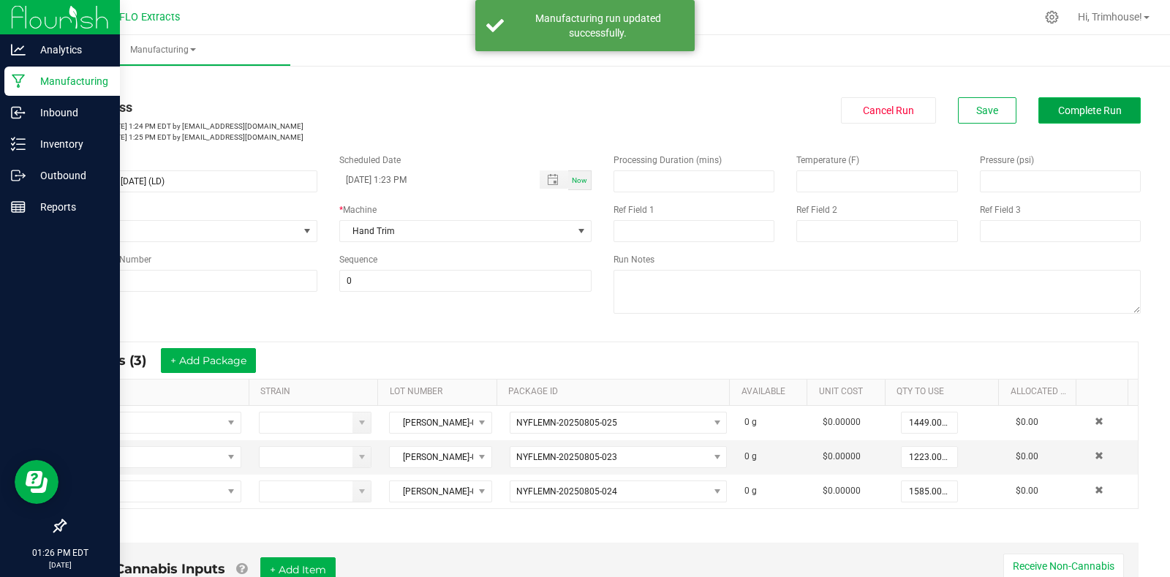
click at [1038, 111] on button "Complete Run" at bounding box center [1089, 110] width 102 height 26
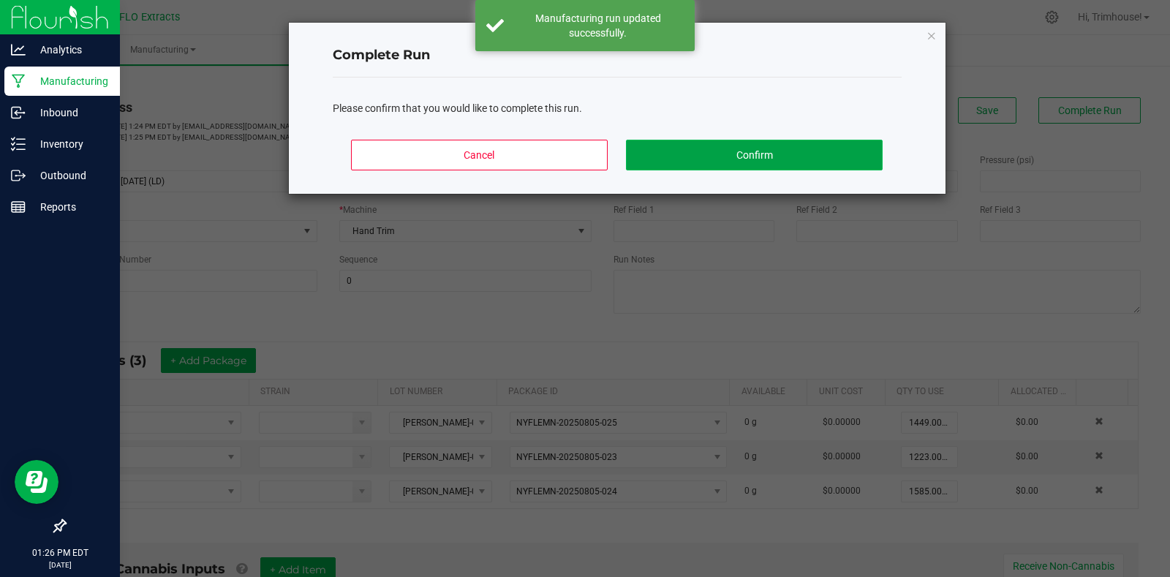
click at [751, 164] on button "Confirm" at bounding box center [754, 155] width 256 height 31
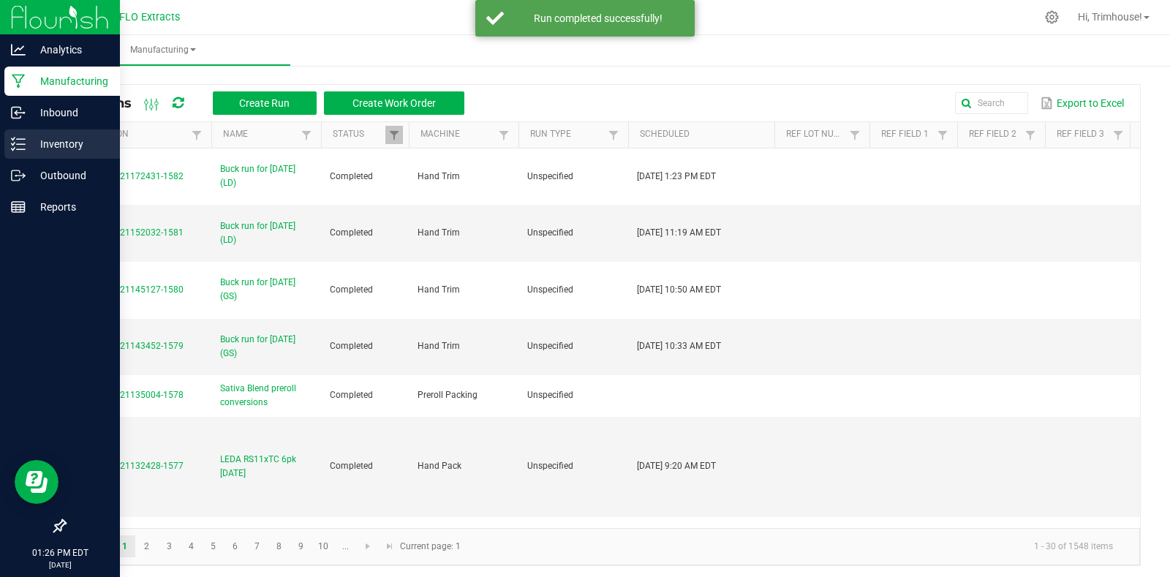
click at [48, 148] on p "Inventory" at bounding box center [70, 144] width 88 height 18
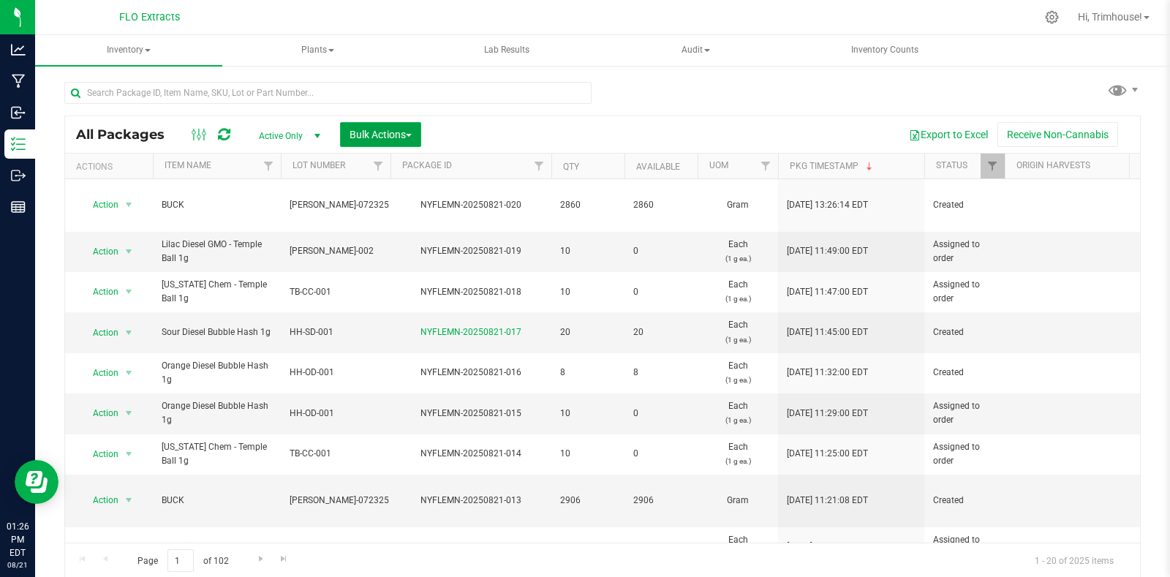
click at [414, 130] on button "Bulk Actions" at bounding box center [380, 134] width 81 height 25
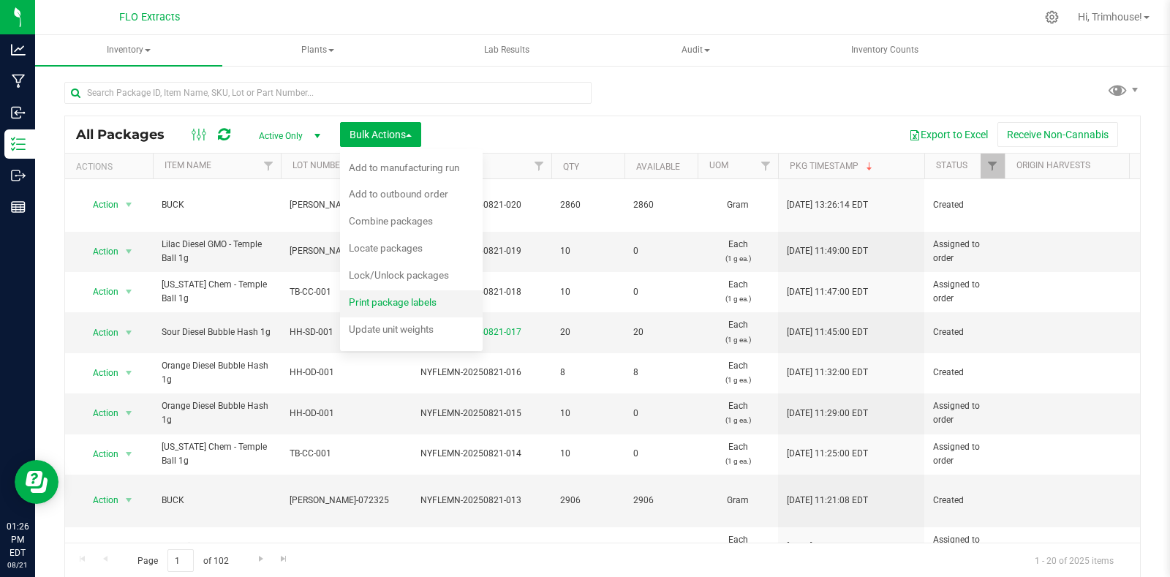
click at [404, 304] on span "Print package labels" at bounding box center [393, 302] width 88 height 12
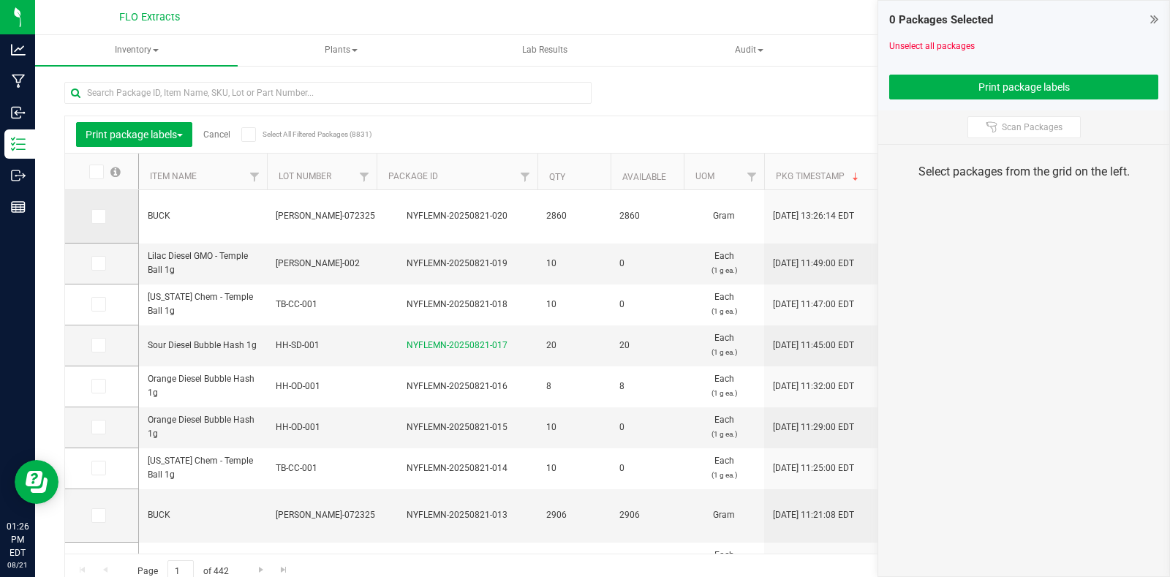
click at [96, 216] on icon at bounding box center [98, 216] width 10 height 0
click at [0, 0] on input "checkbox" at bounding box center [0, 0] width 0 height 0
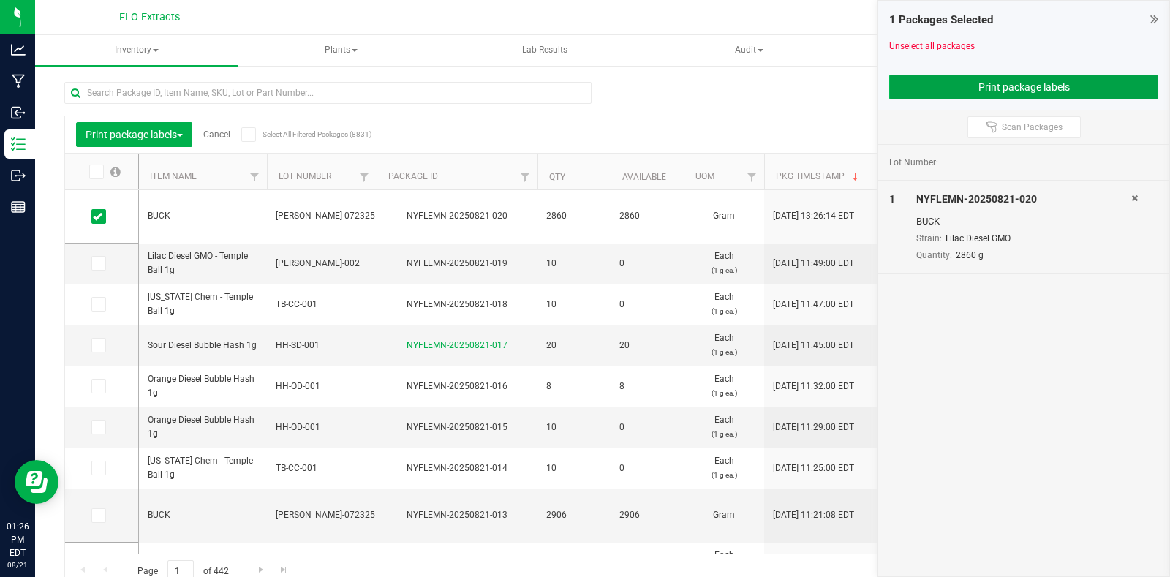
click at [934, 85] on button "Print package labels" at bounding box center [1023, 87] width 269 height 25
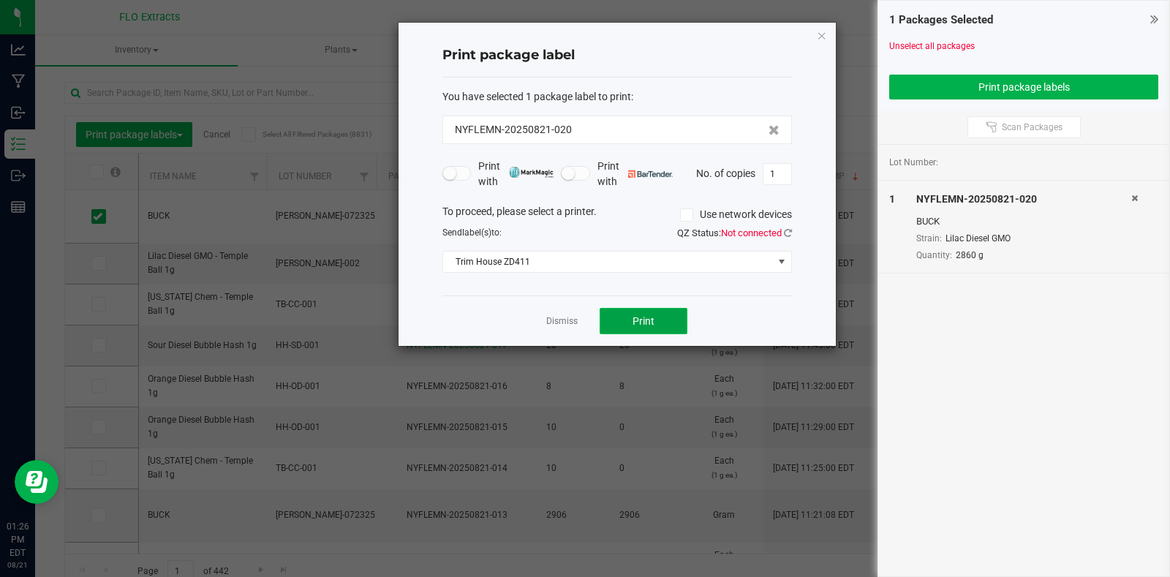
click at [656, 318] on button "Print" at bounding box center [643, 321] width 88 height 26
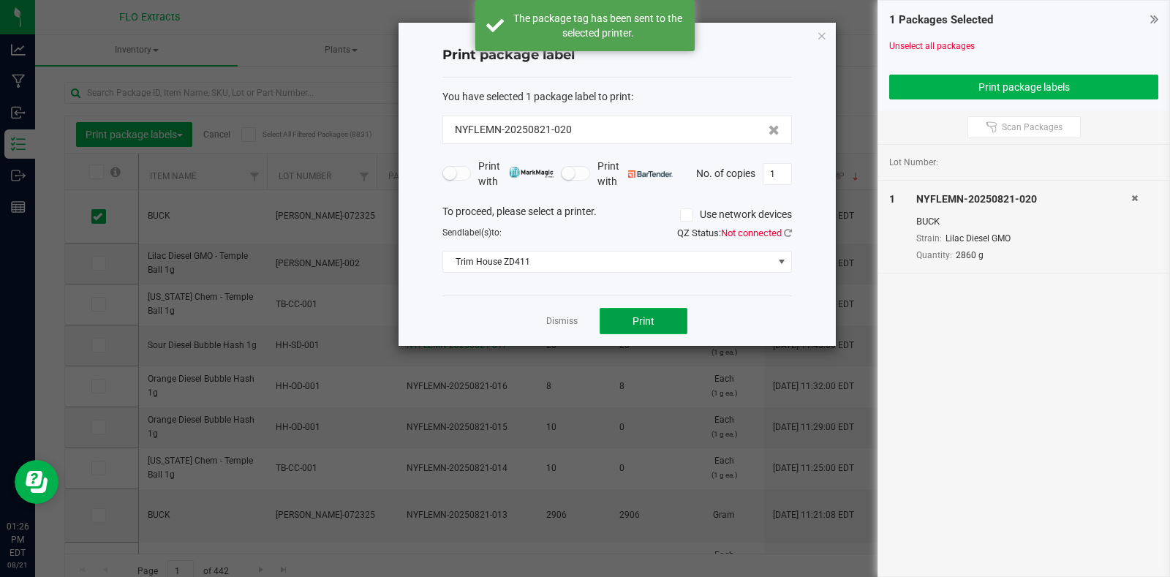
click at [656, 318] on button "Print" at bounding box center [643, 321] width 88 height 26
